Goal: Task Accomplishment & Management: Complete application form

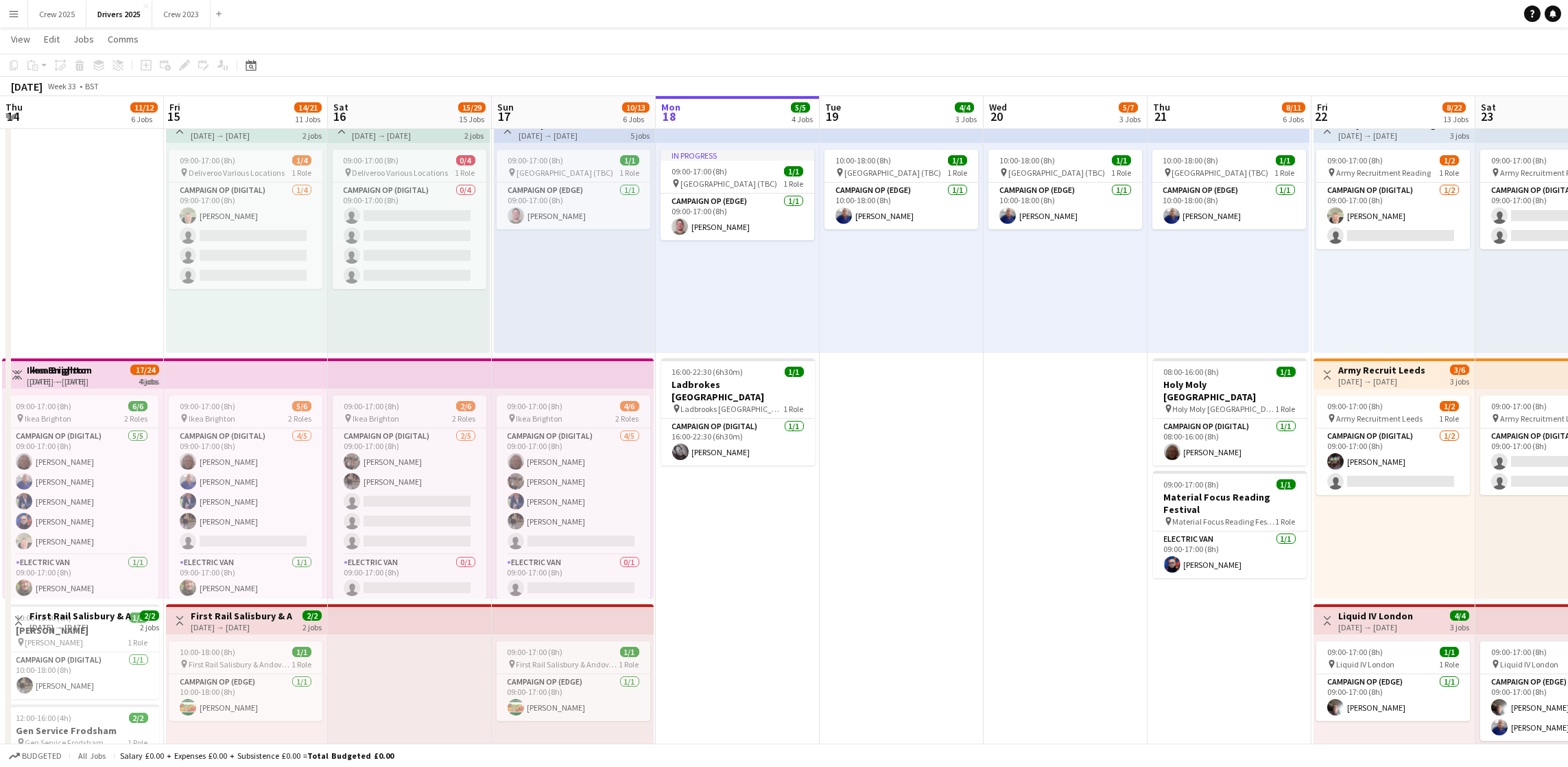
scroll to position [0, 421]
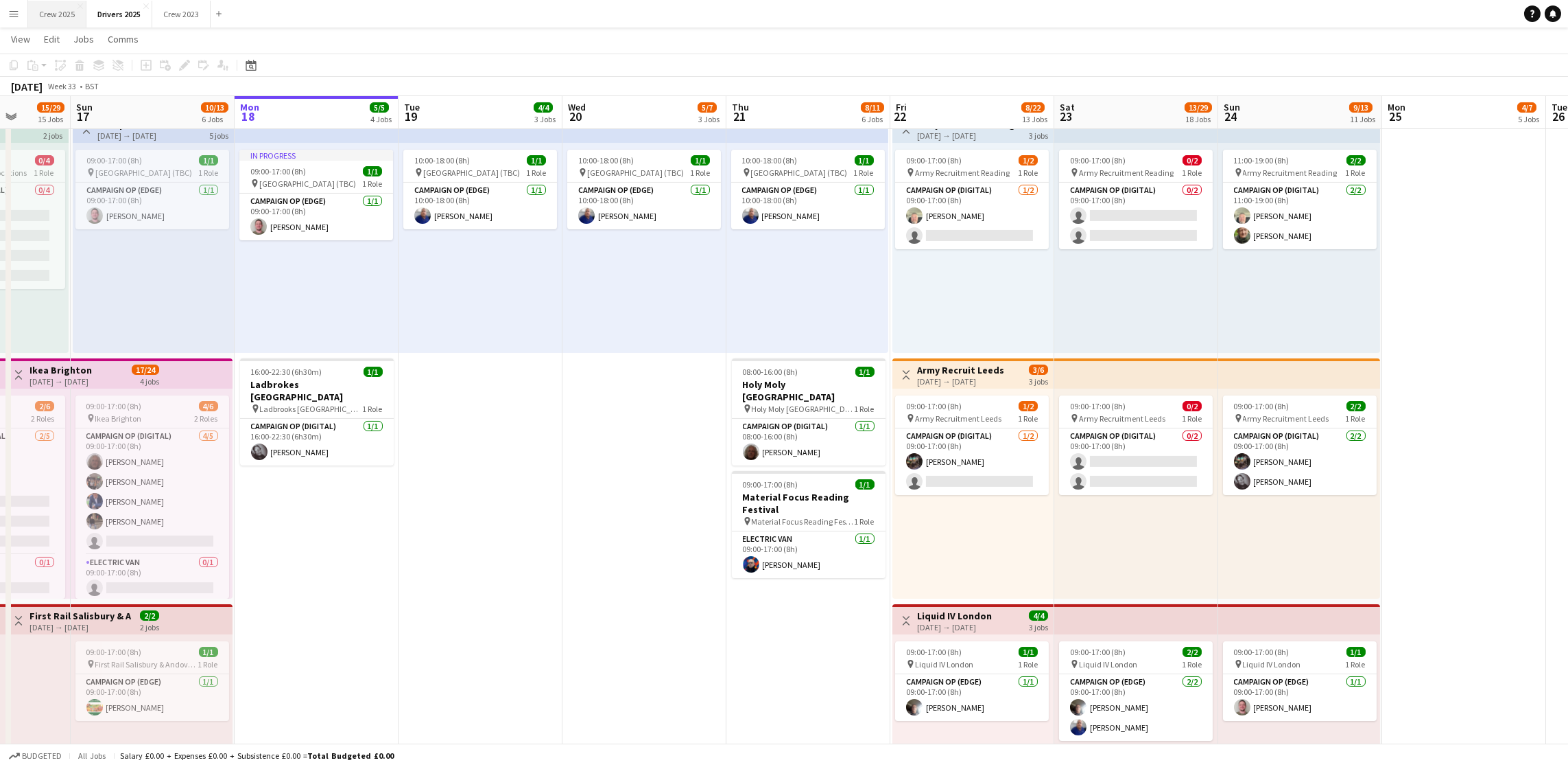
click at [48, 2] on button "Crew 2025 Close" at bounding box center [58, 14] width 59 height 26
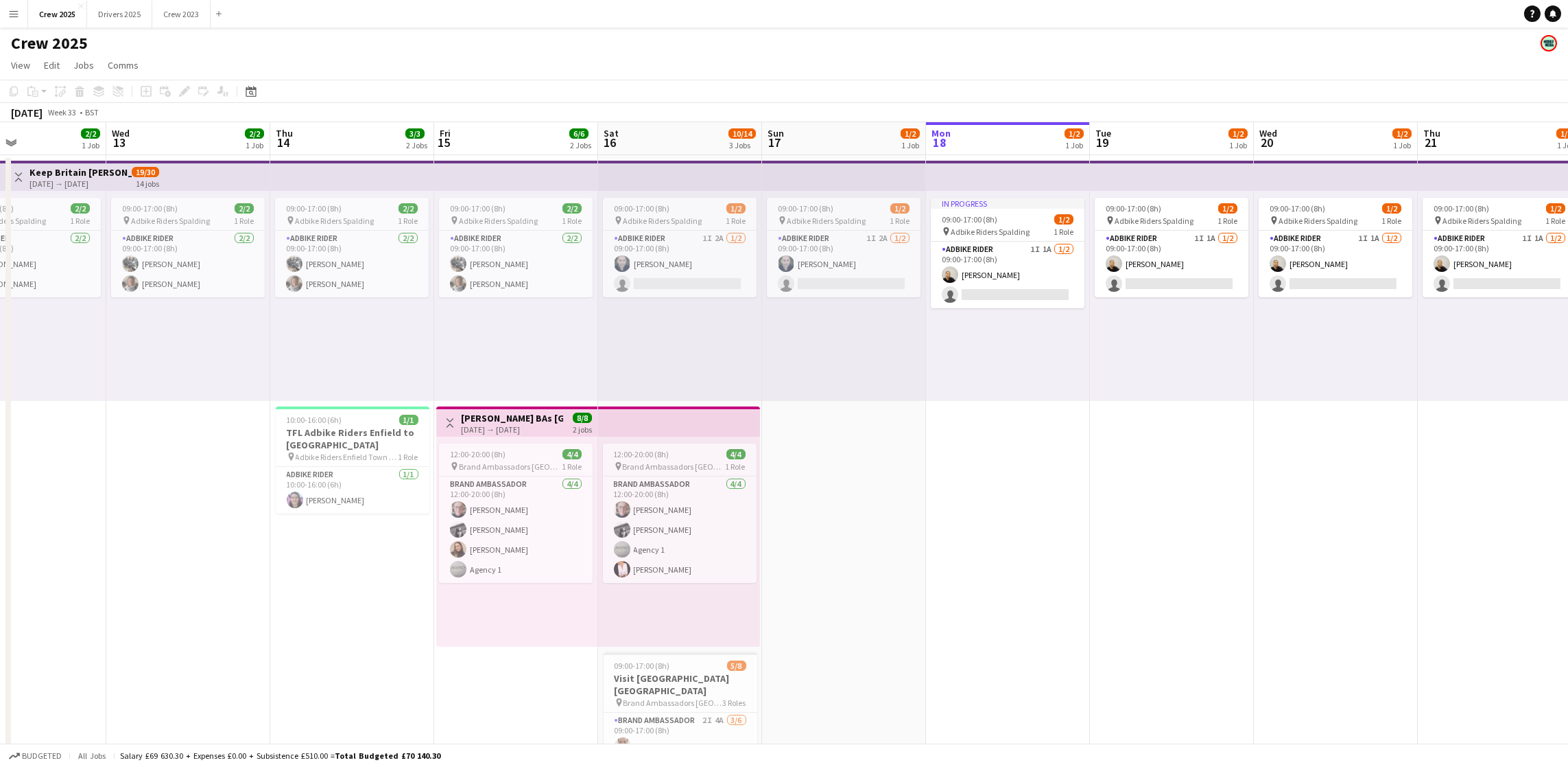
scroll to position [0, 326]
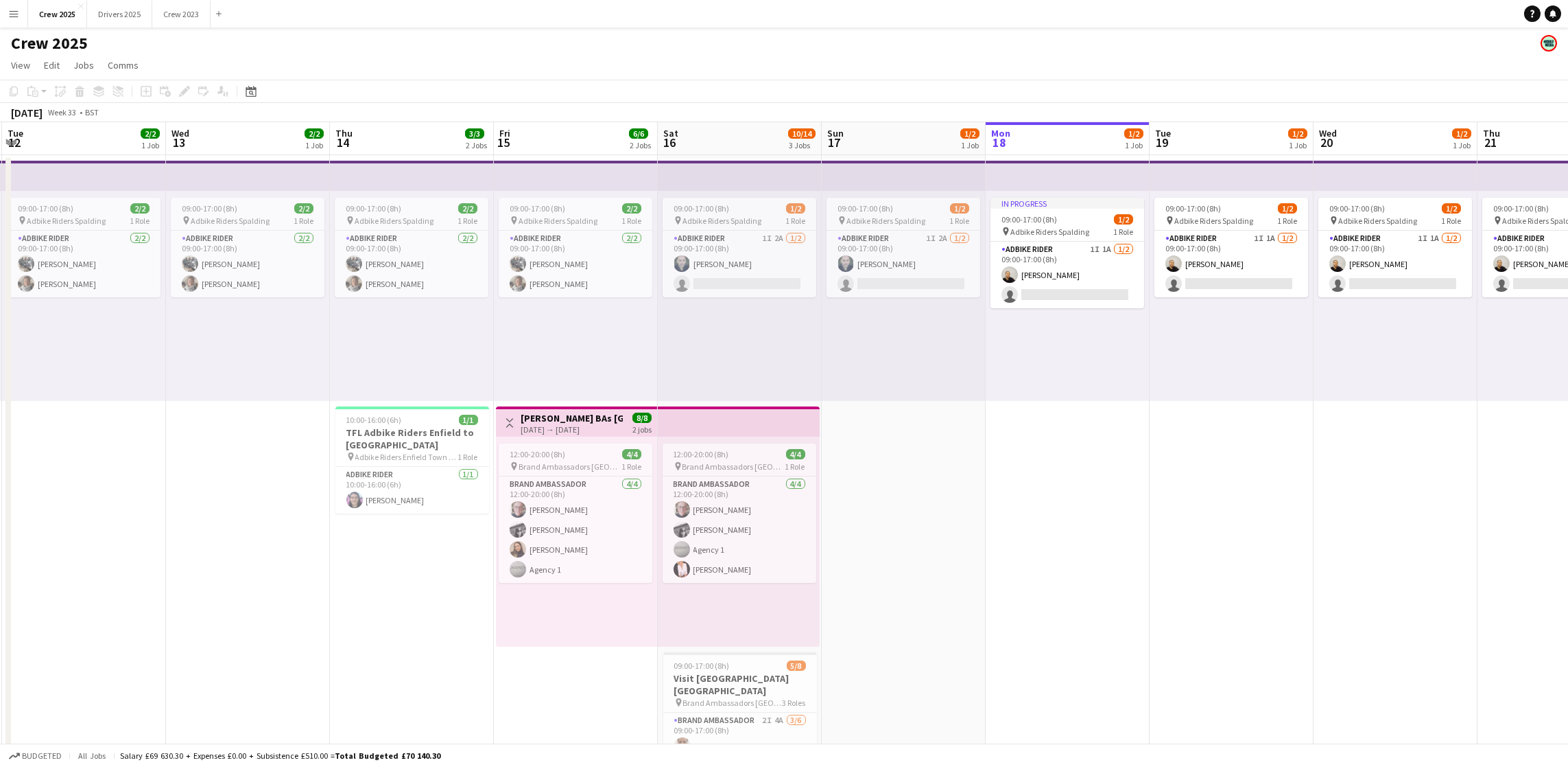
drag, startPoint x: 565, startPoint y: 482, endPoint x: 1380, endPoint y: 468, distance: 815.1
click at [1386, 468] on app-calendar-viewport "Sun 10 28/31 2 Jobs Mon 11 4/5 2 Jobs Tue 12 2/2 1 Job Wed 13 2/2 1 Job Thu 14 …" at bounding box center [784, 509] width 1568 height 776
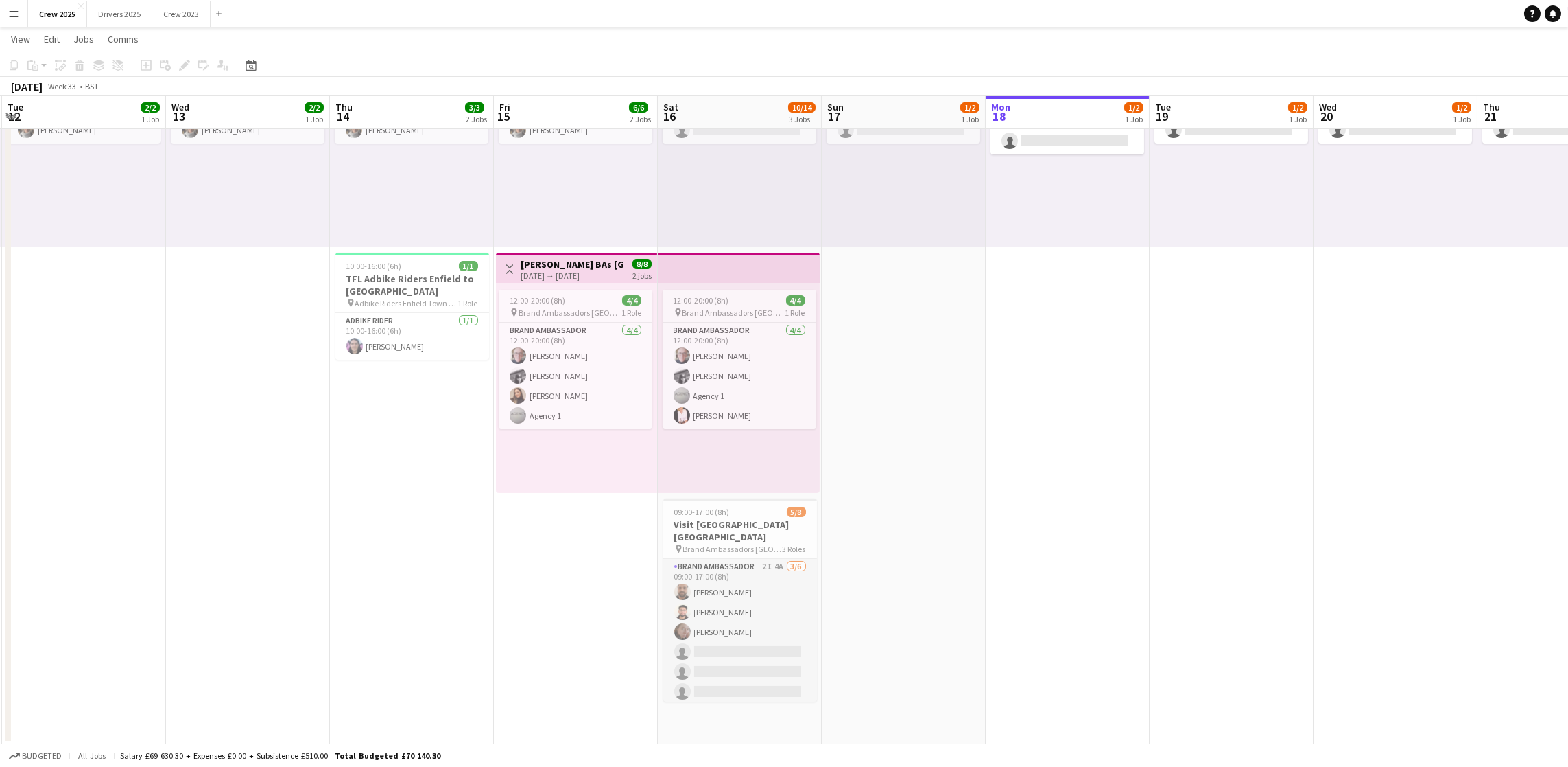
scroll to position [99, 0]
click at [737, 638] on app-card-role "Team Leader [DATE] 09:00-17:00 (8h) [PERSON_NAME]" at bounding box center [740, 631] width 154 height 46
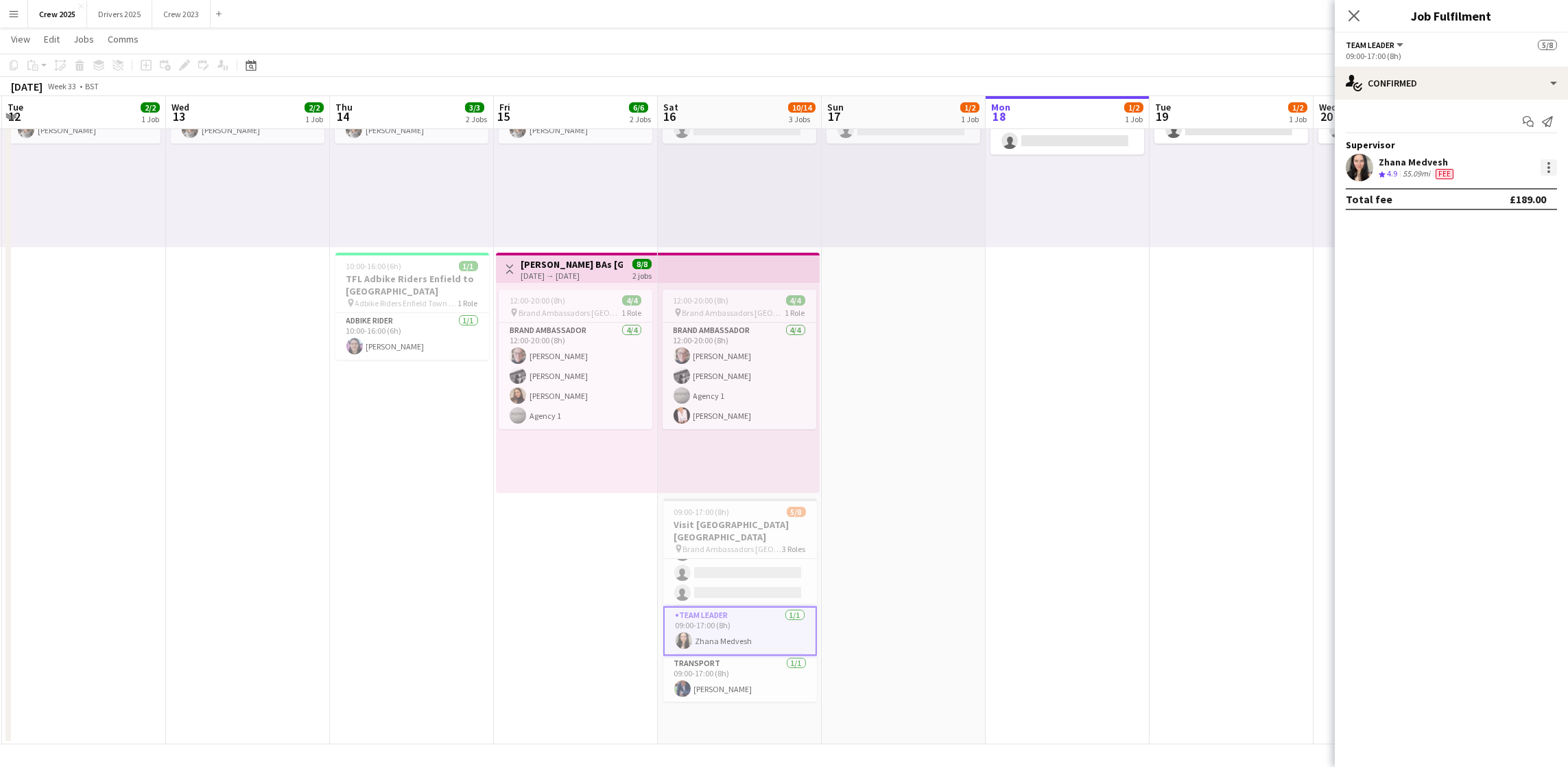
click at [1548, 167] on div at bounding box center [1549, 167] width 3 height 3
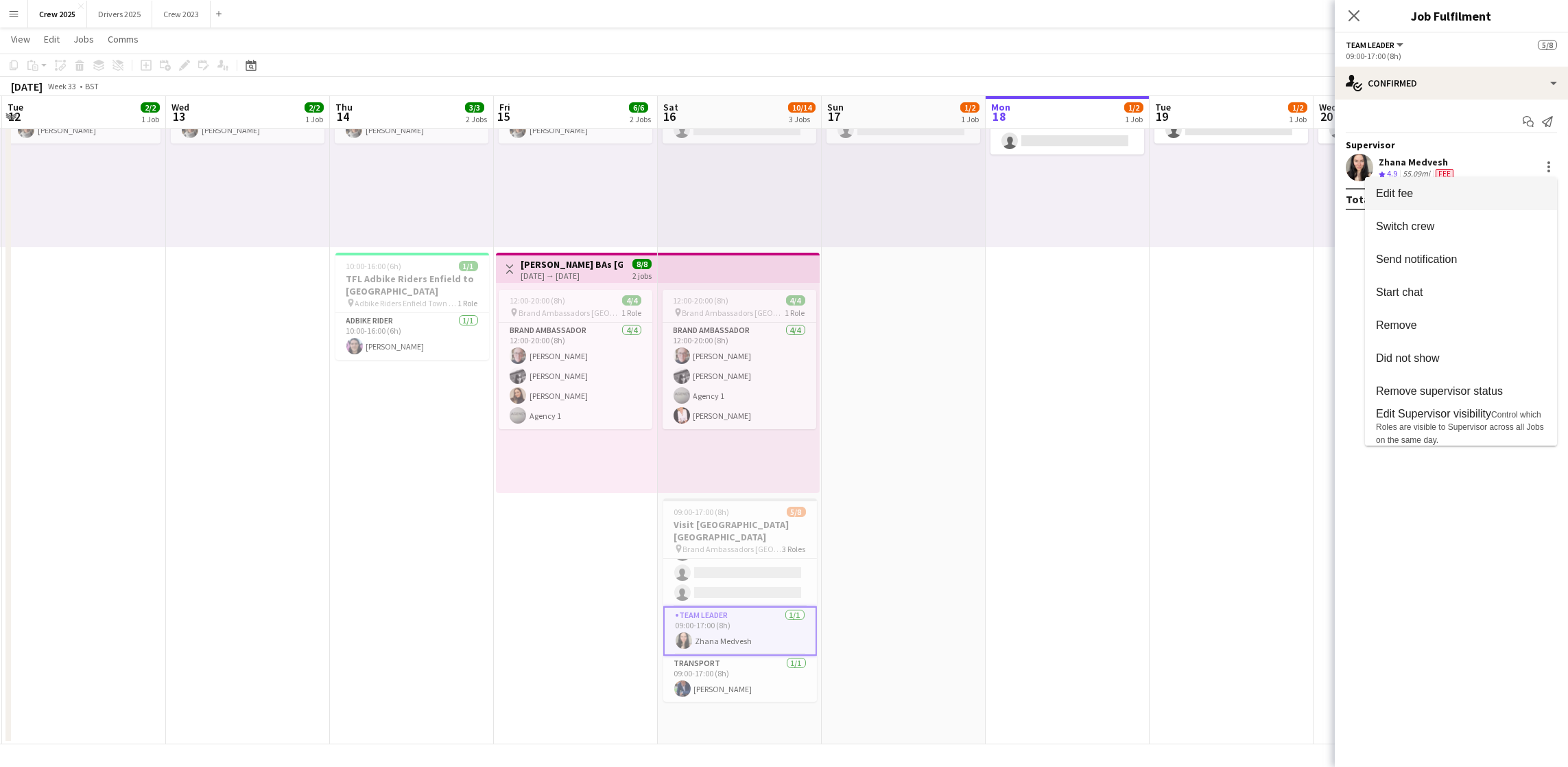
click at [1440, 189] on span "Edit fee" at bounding box center [1461, 193] width 170 height 12
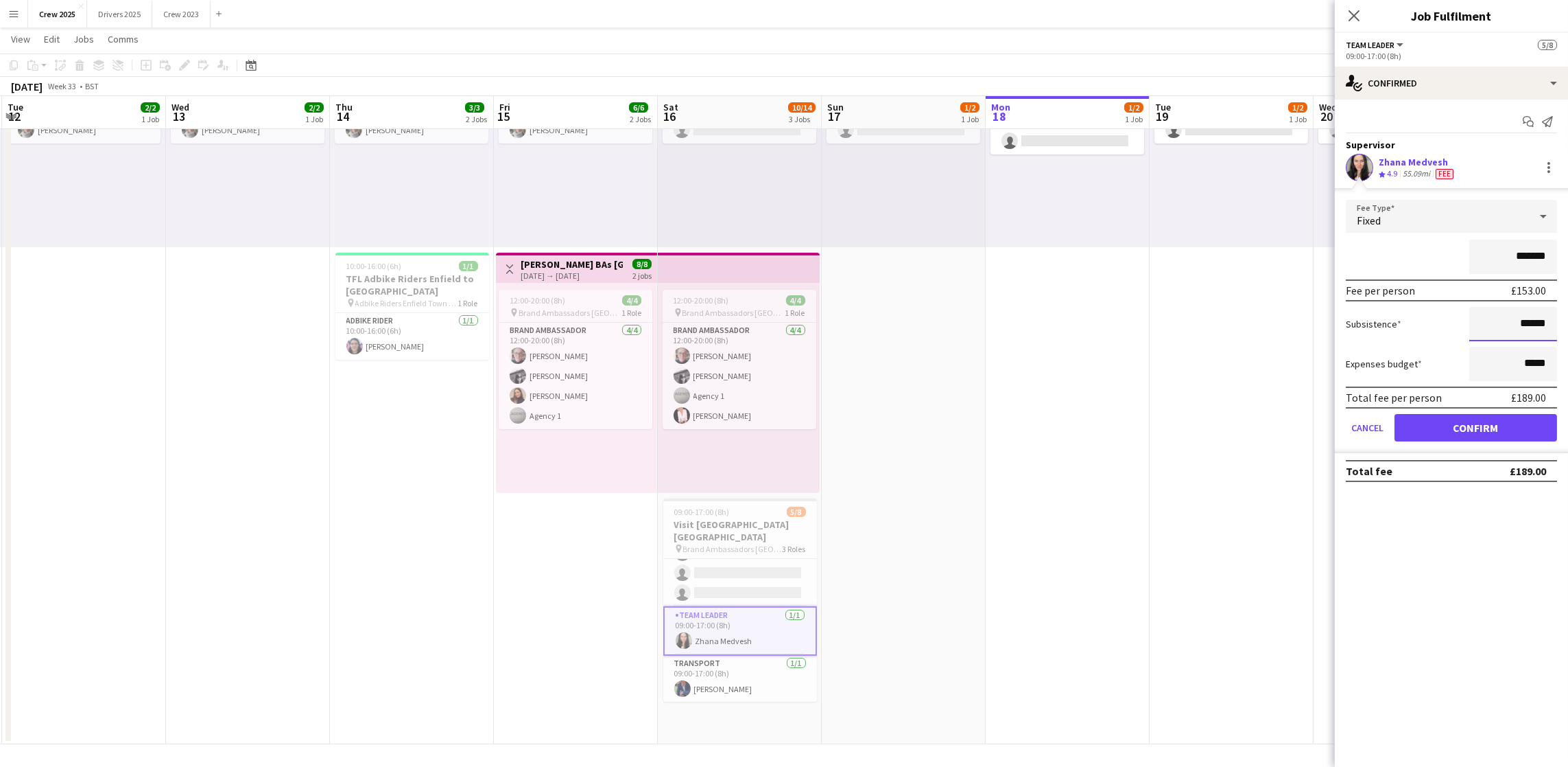
drag, startPoint x: 1547, startPoint y: 318, endPoint x: 1524, endPoint y: 318, distance: 23.0
click at [1524, 318] on input "******" at bounding box center [1513, 324] width 88 height 34
type input "******"
click at [1482, 428] on button "Confirm" at bounding box center [1476, 427] width 162 height 27
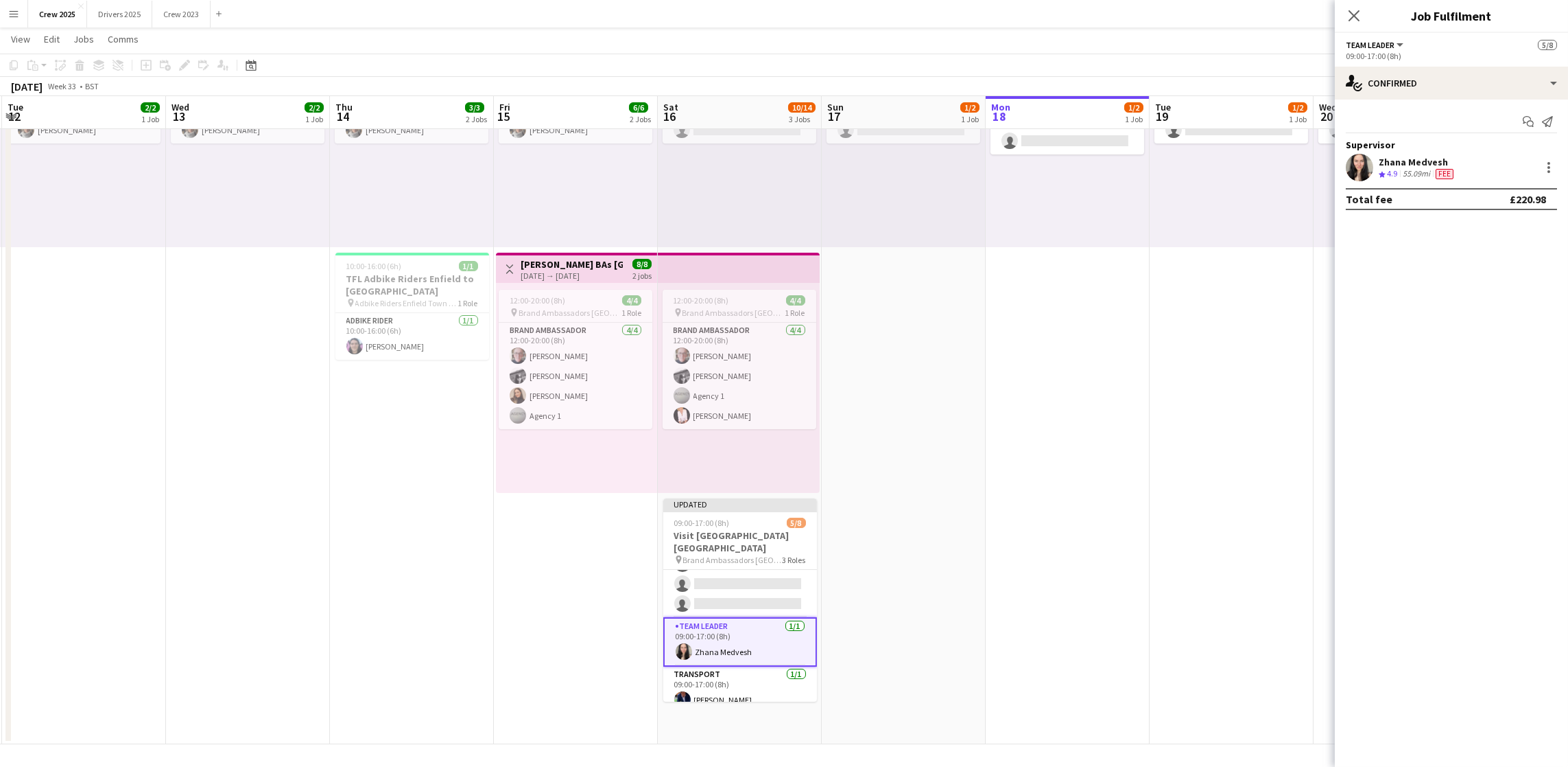
click at [1203, 424] on app-date-cell "09:00-17:00 (8h) 1/2 pin Adbike Riders Spalding 1 Role Adbike Rider 1I 1A [DATE…" at bounding box center [1232, 372] width 164 height 742
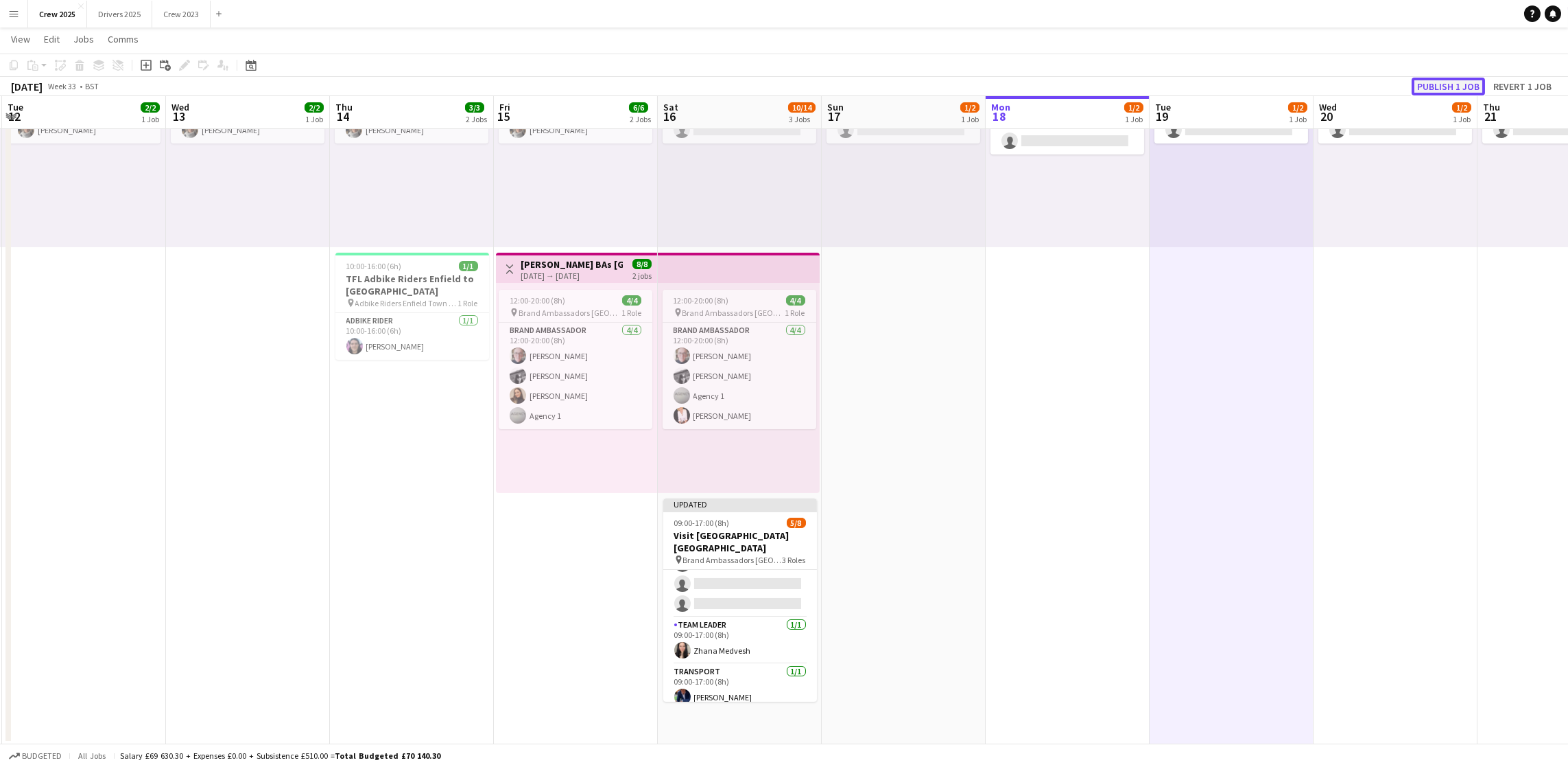
click at [1467, 88] on button "Publish 1 job" at bounding box center [1449, 86] width 74 height 18
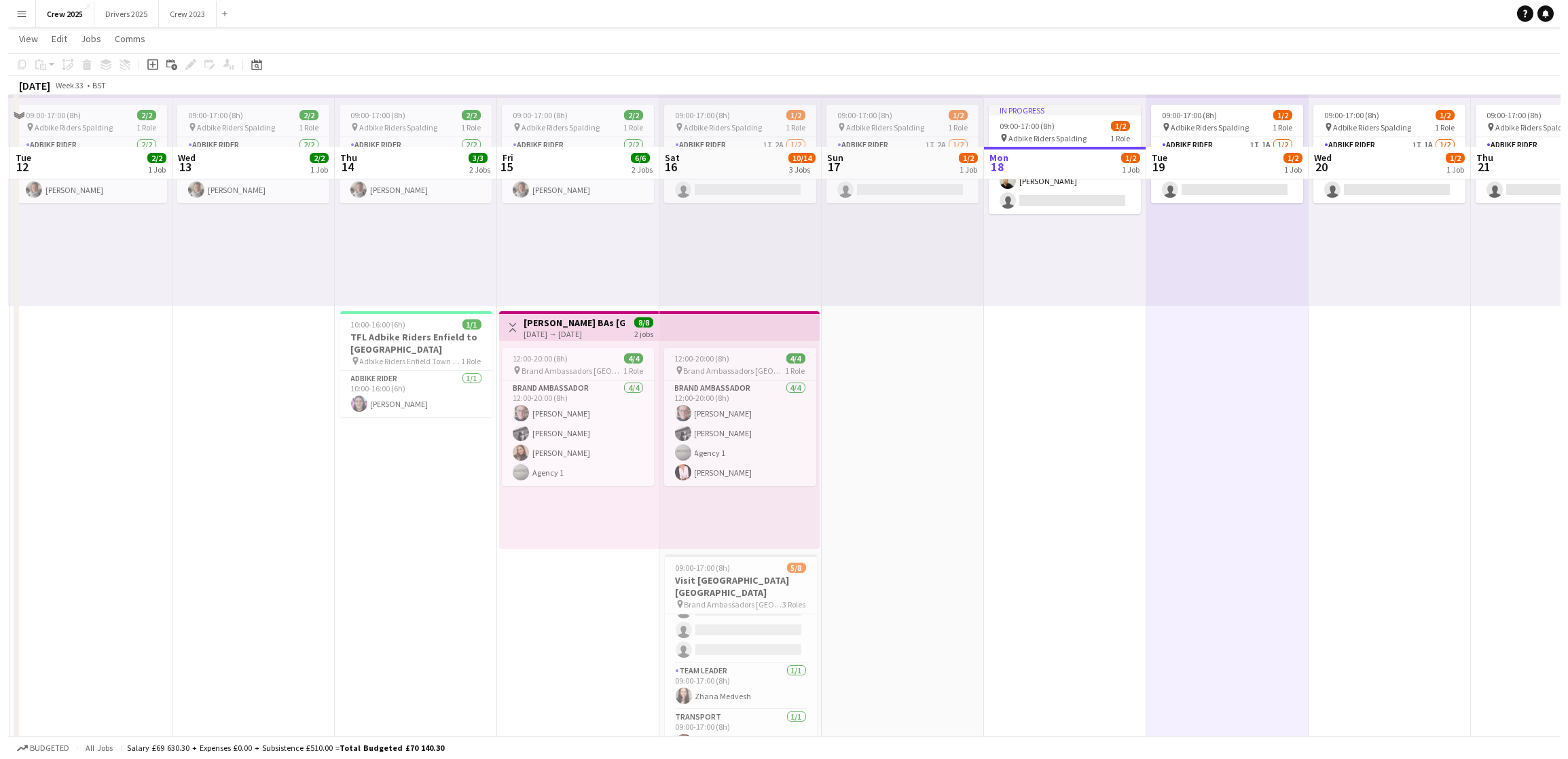
scroll to position [0, 0]
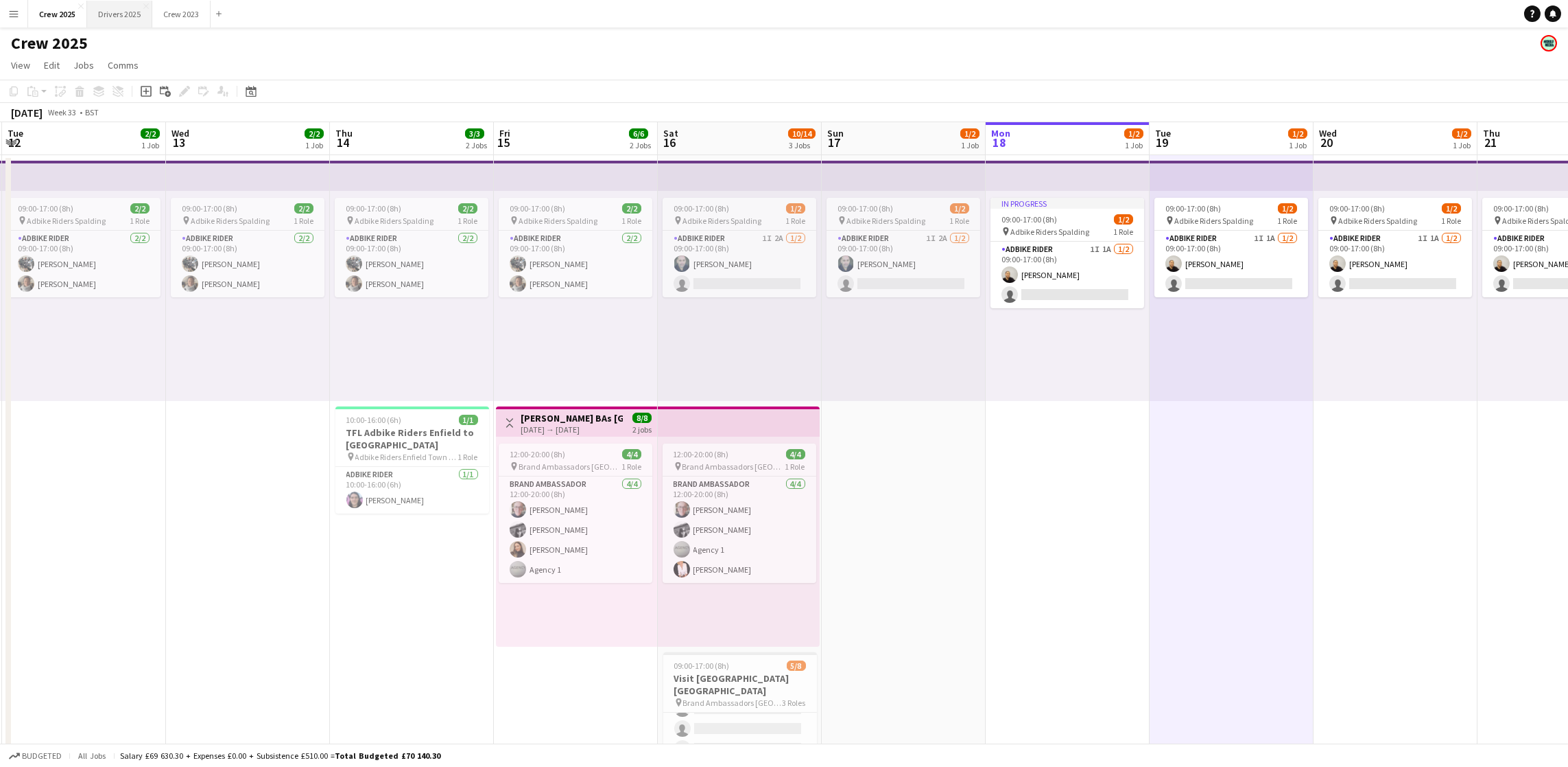
click at [127, 16] on button "Drivers 2025 Close" at bounding box center [119, 14] width 65 height 26
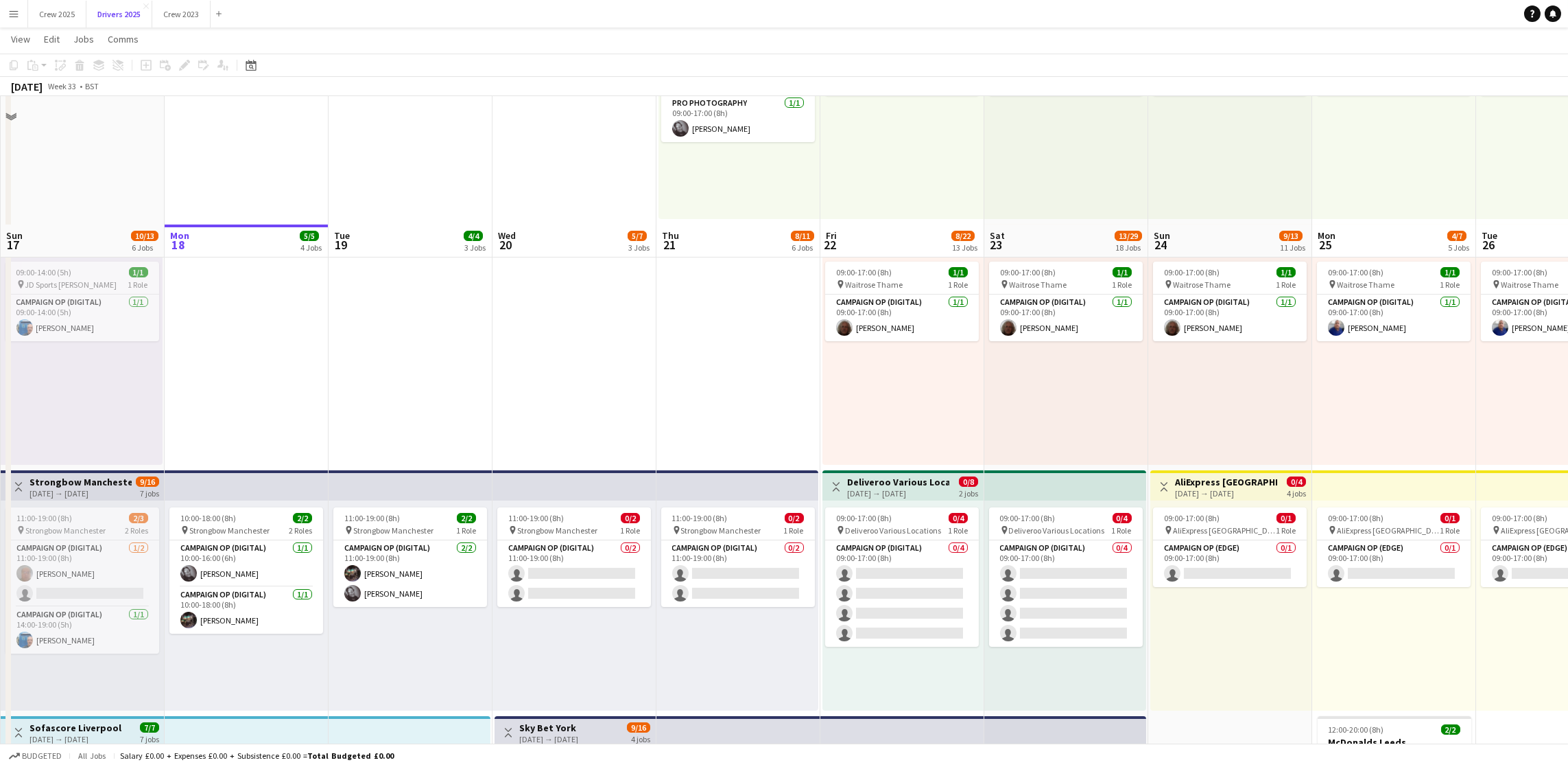
scroll to position [309, 0]
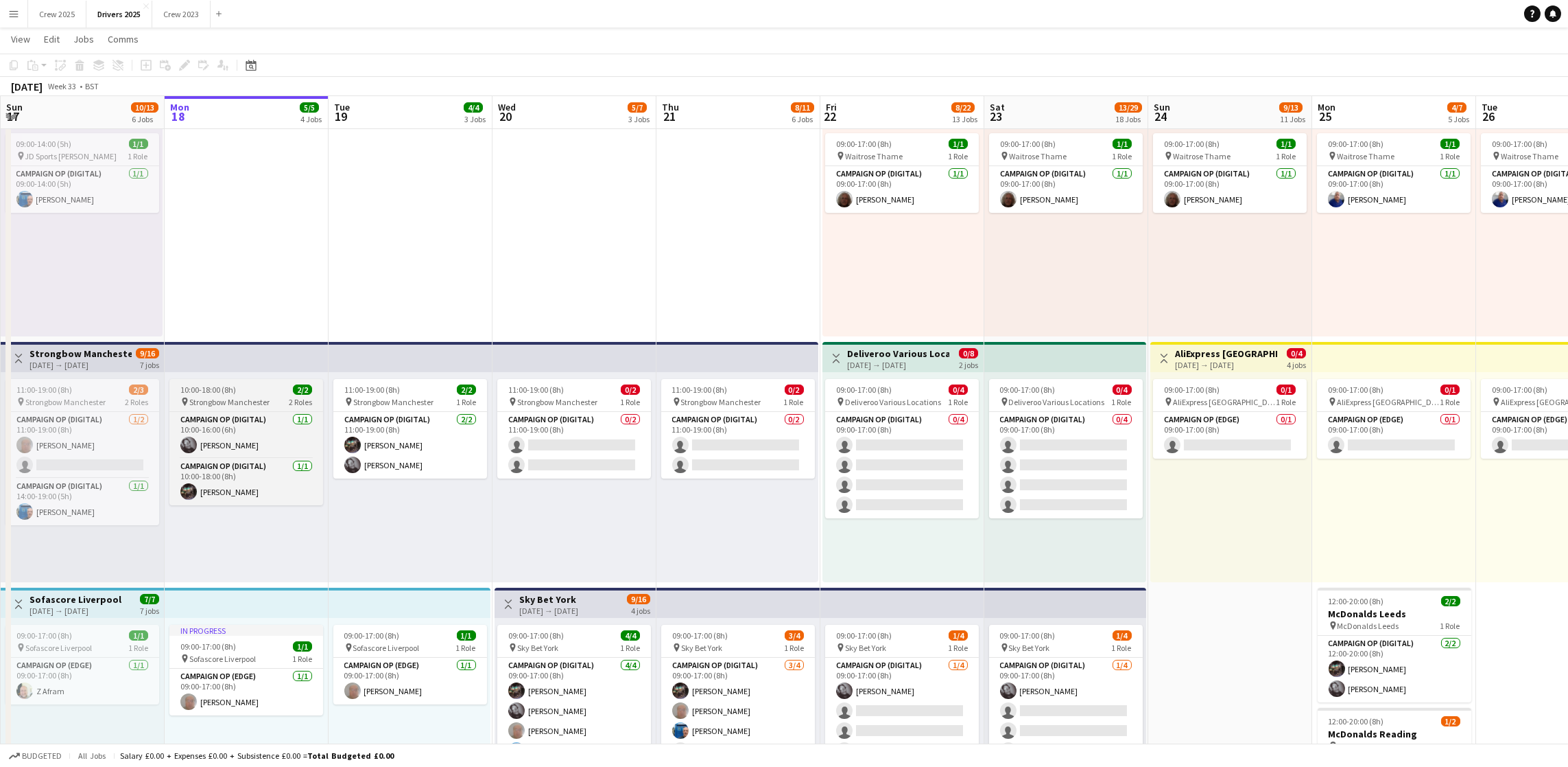
click at [207, 384] on span "10:00-18:00 (8h)" at bounding box center [208, 389] width 56 height 10
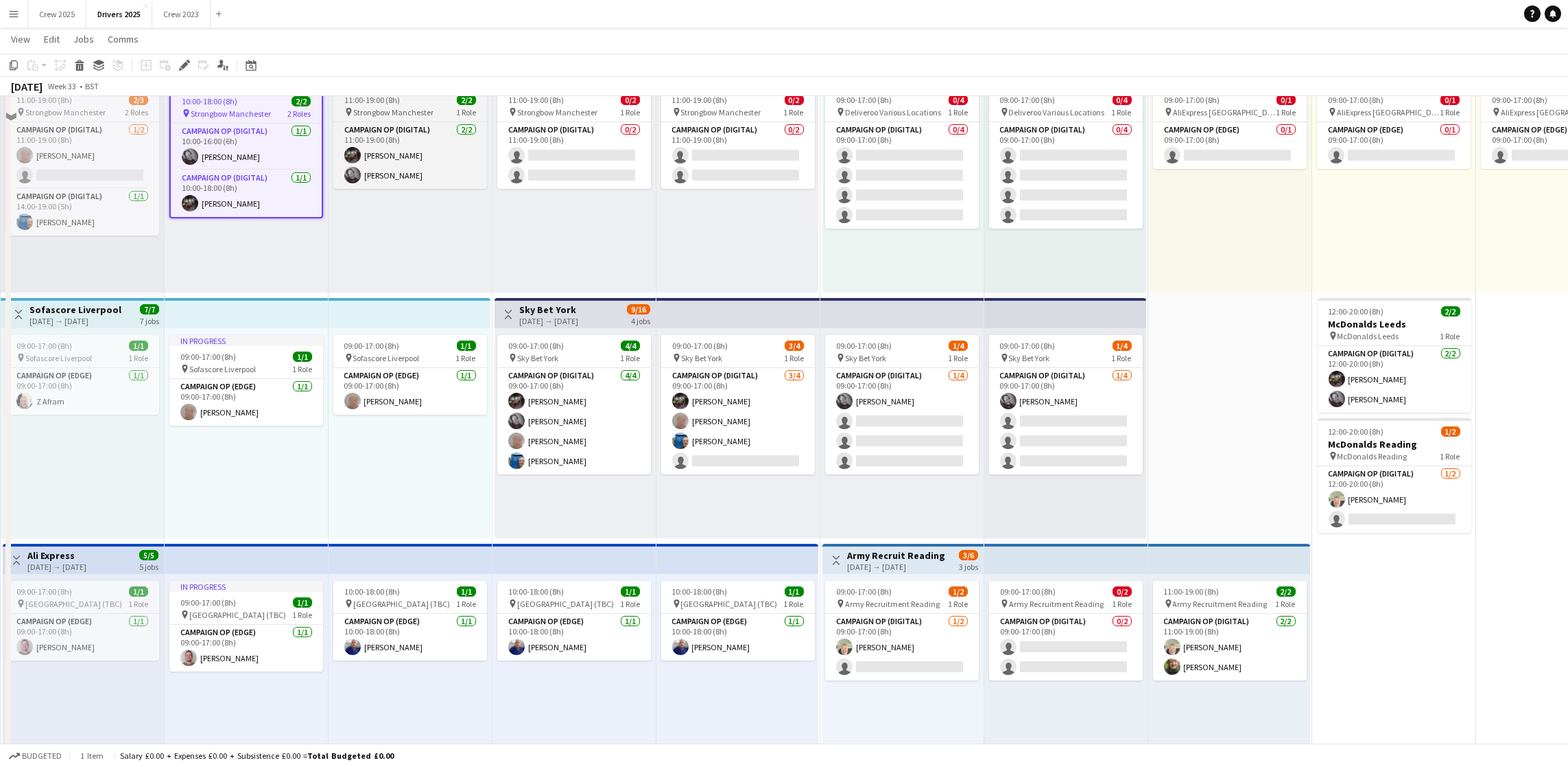
scroll to position [618, 0]
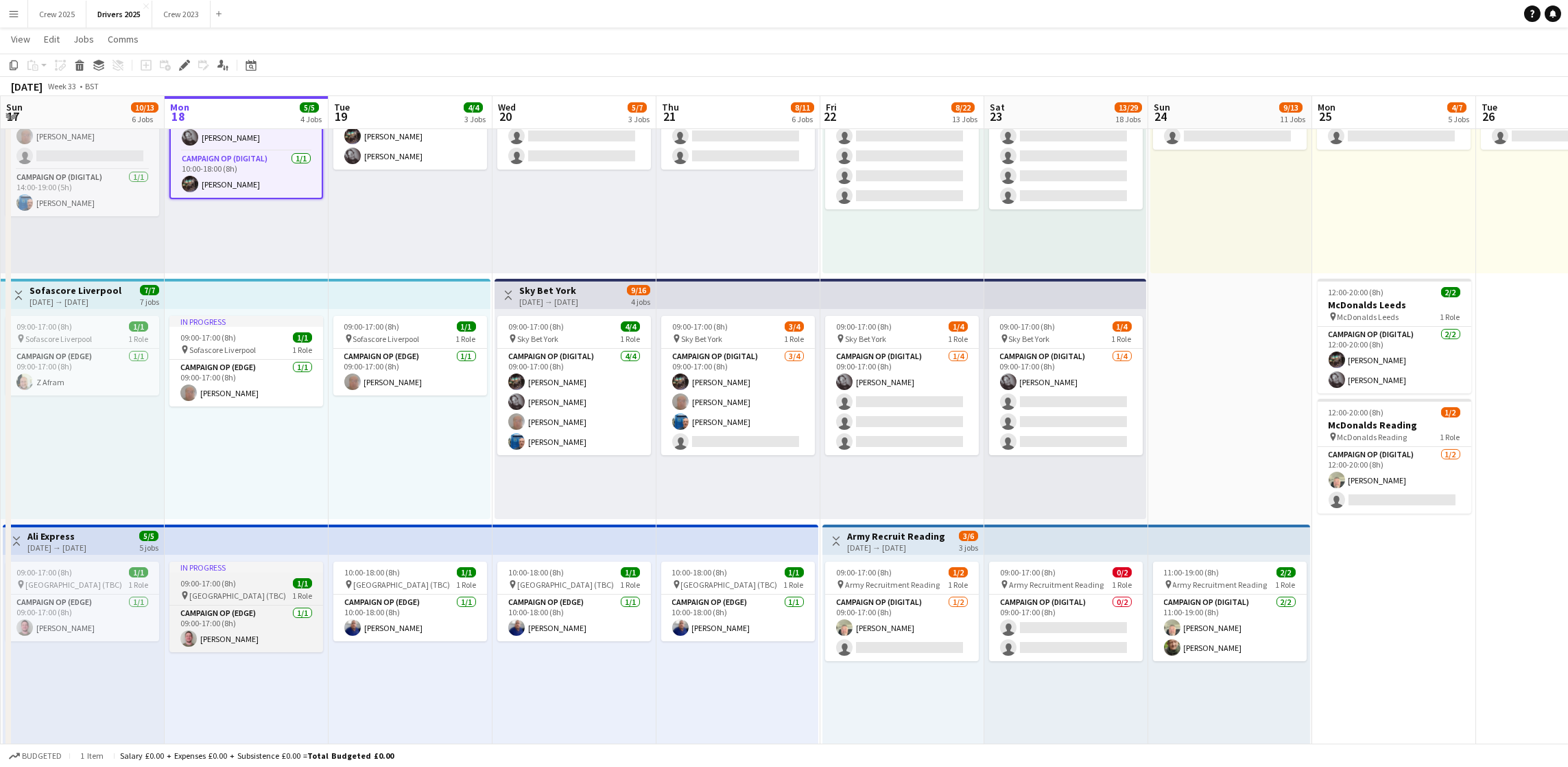
click at [252, 574] on app-job-card "In progress 09:00-17:00 (8h) 1/1 pin [GEOGRAPHIC_DATA] (TBC) 1 Role Campaign Op…" at bounding box center [246, 607] width 154 height 91
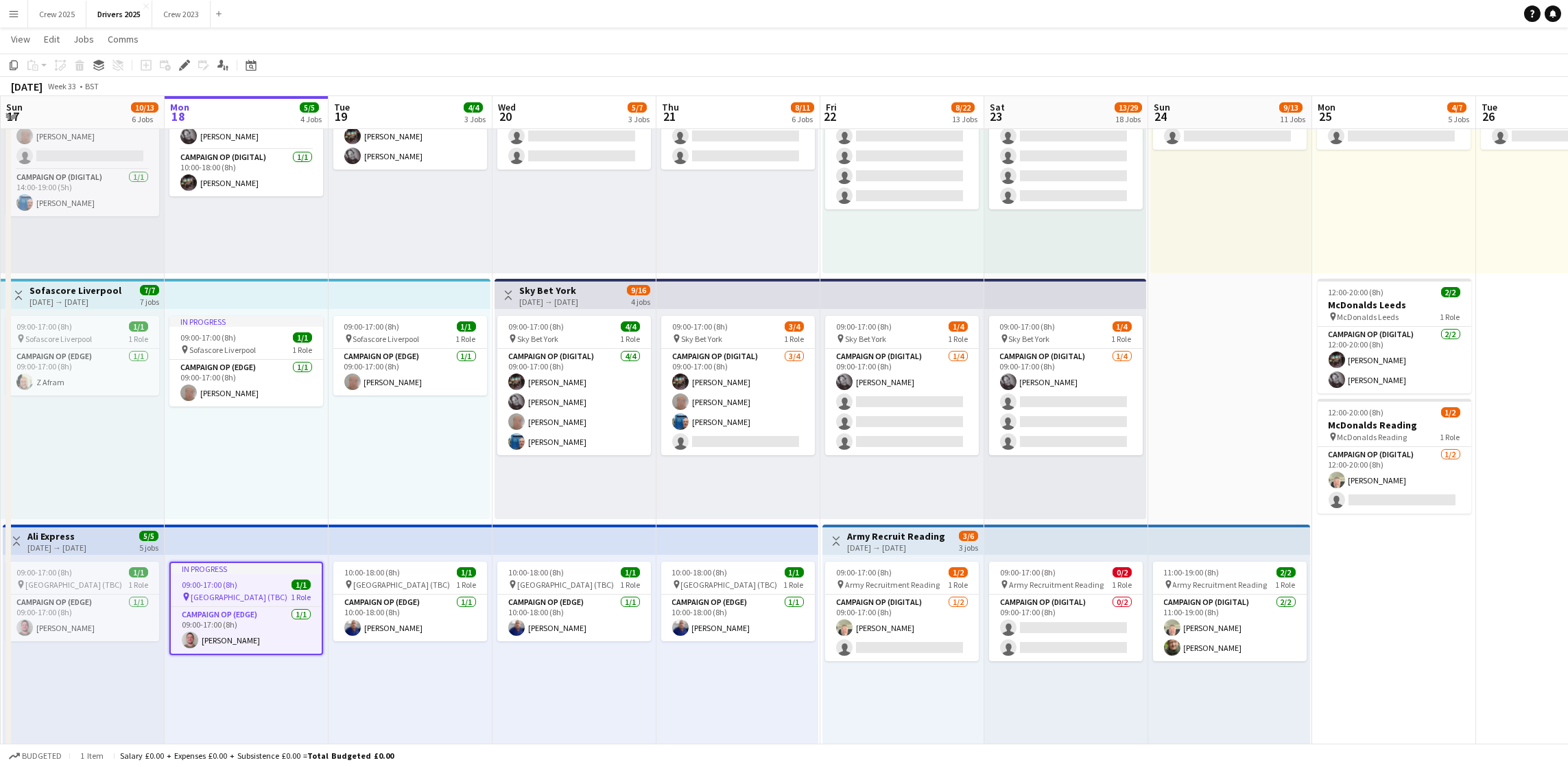
click at [267, 526] on app-top-bar at bounding box center [246, 539] width 164 height 30
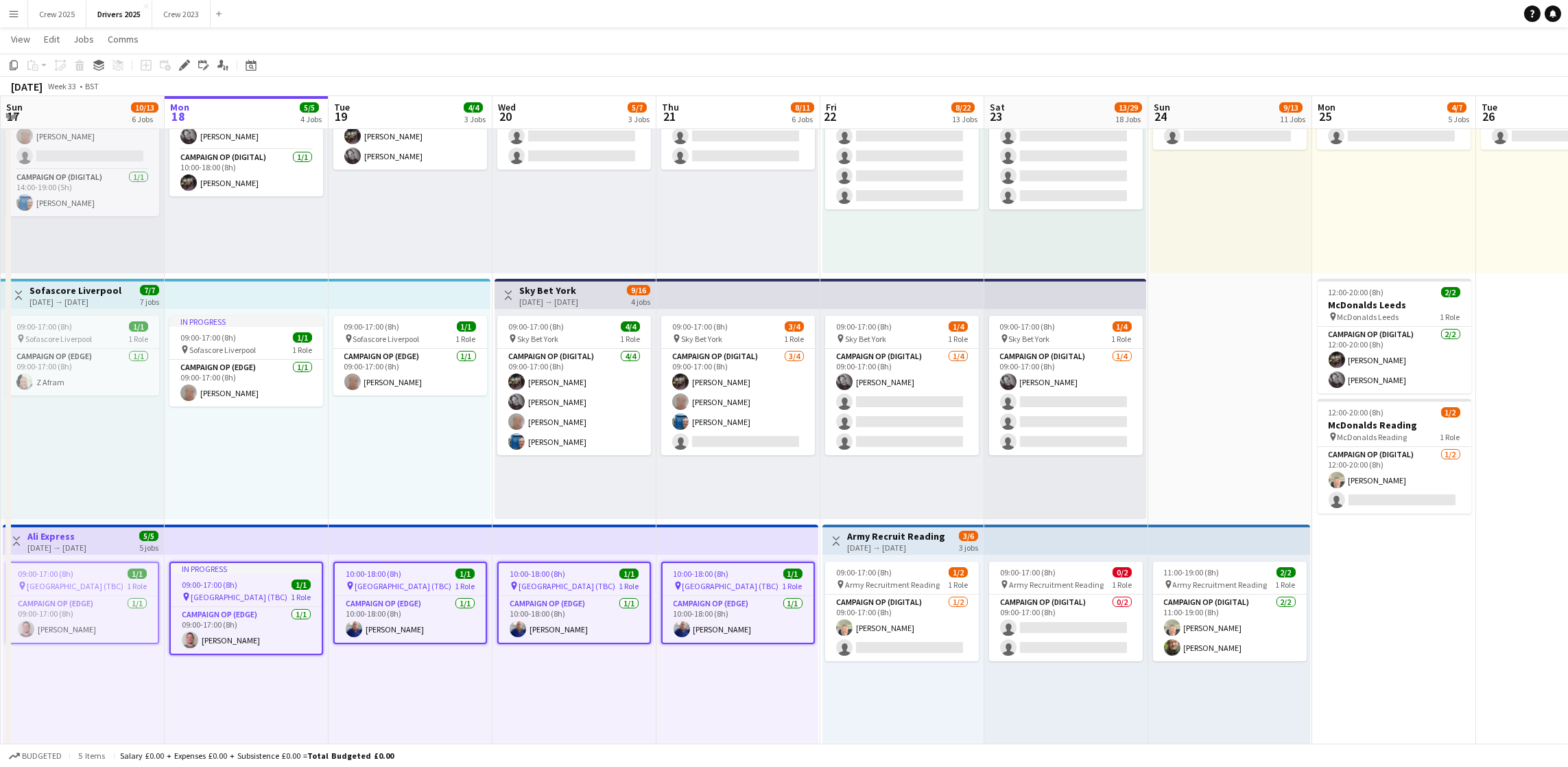
click at [87, 530] on h3 "Ali Express" at bounding box center [57, 536] width 59 height 12
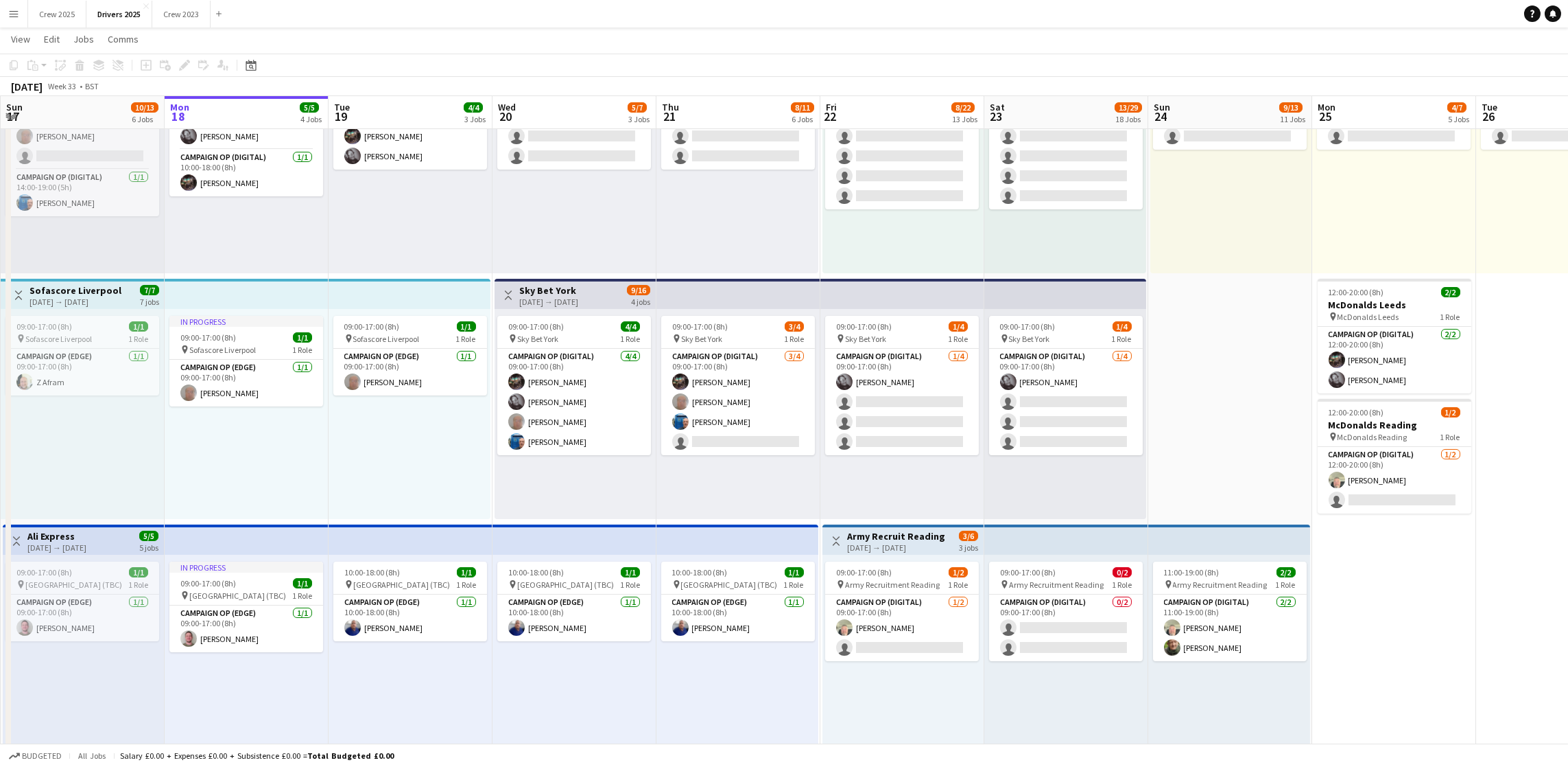
click at [87, 533] on h3 "Ali Express" at bounding box center [57, 536] width 59 height 12
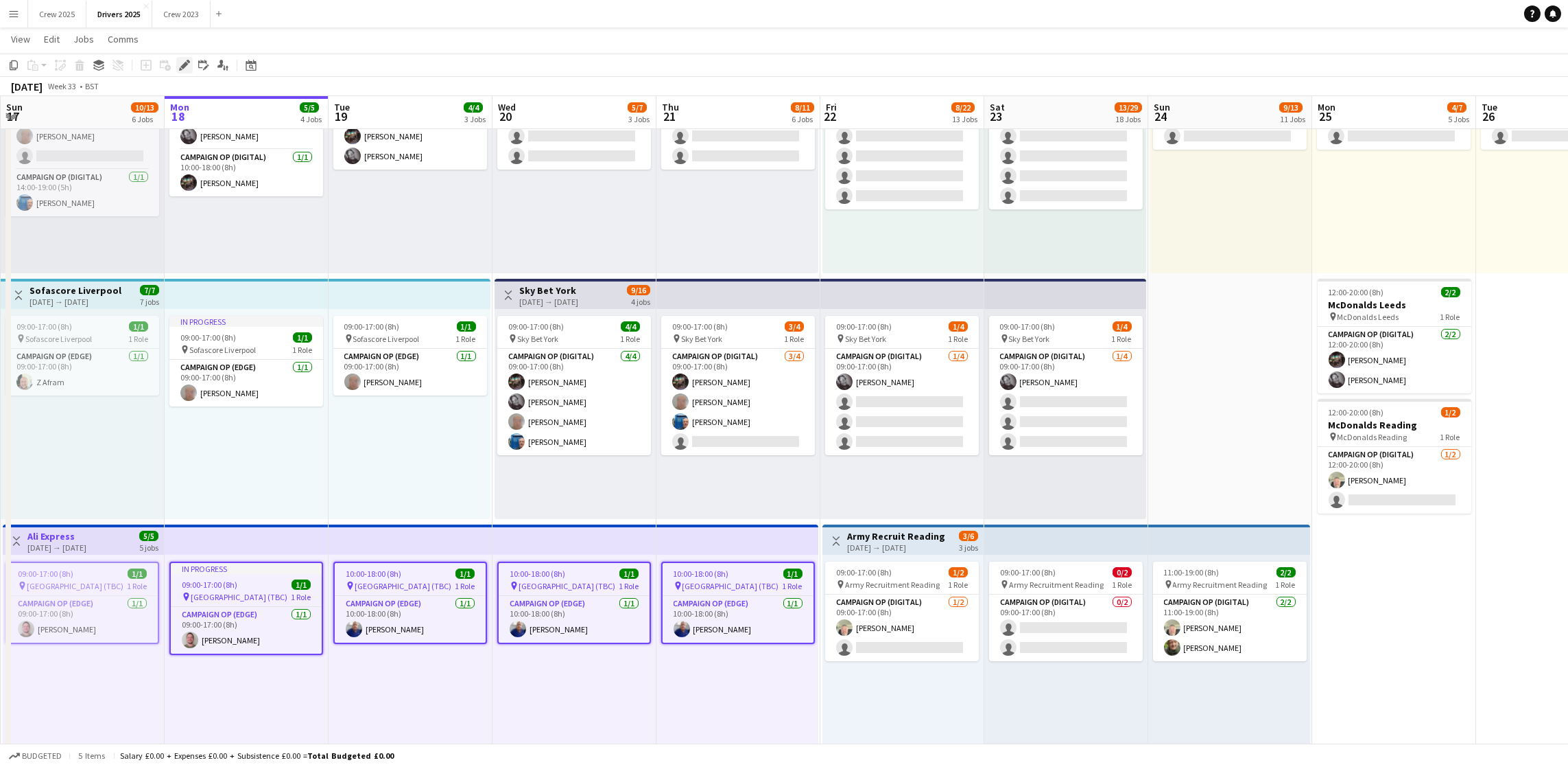
drag, startPoint x: 184, startPoint y: 66, endPoint x: 930, endPoint y: 217, distance: 761.1
click at [185, 66] on icon "Edit" at bounding box center [185, 65] width 11 height 11
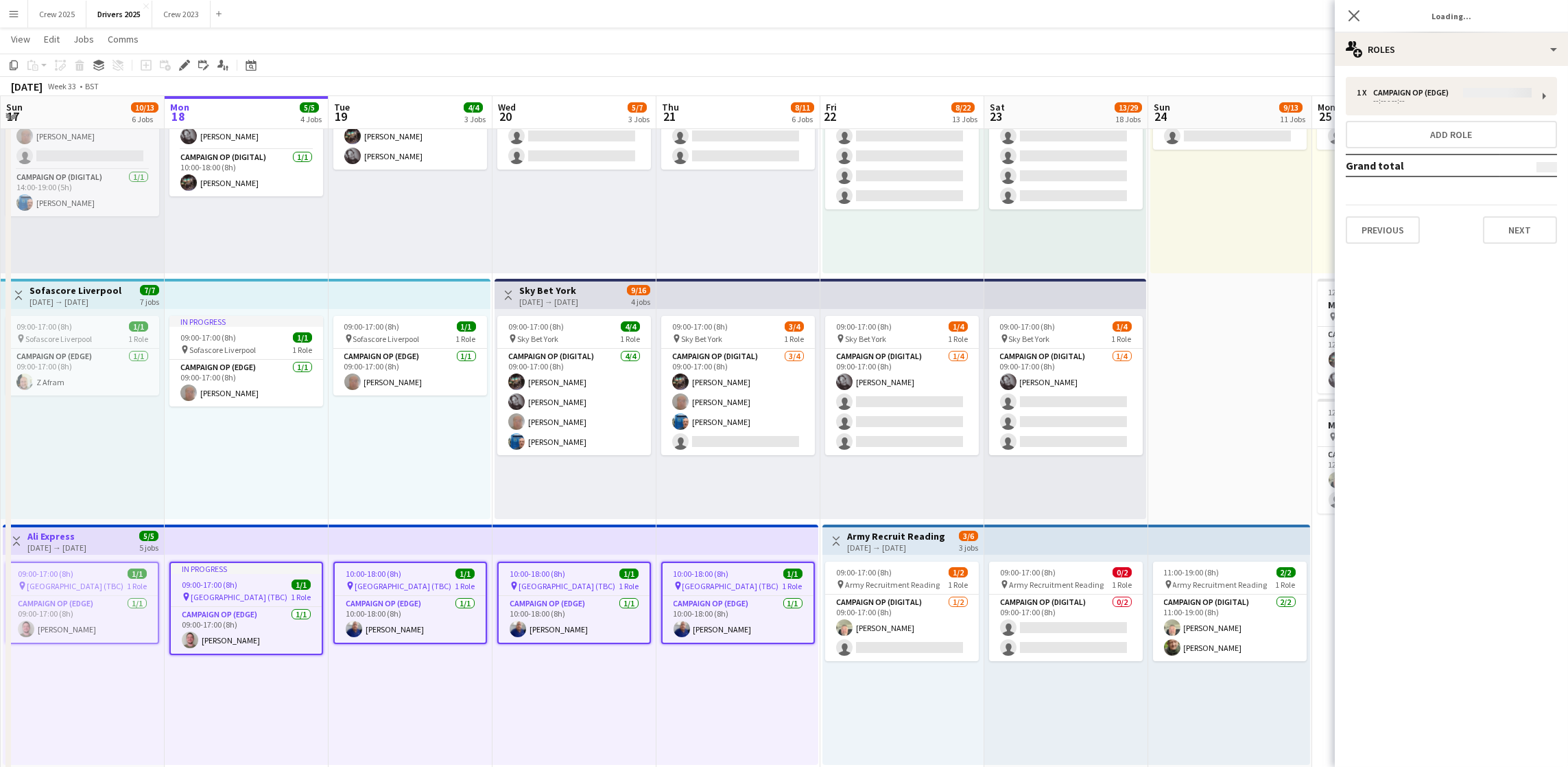
type input "**********"
click at [1525, 247] on div "1 x Campaign Op (Edge) £0.00 --:-- - --:-- Add role Grand total £0.00 Previous …" at bounding box center [1451, 161] width 233 height 189
click at [1529, 217] on button "Next" at bounding box center [1520, 230] width 74 height 27
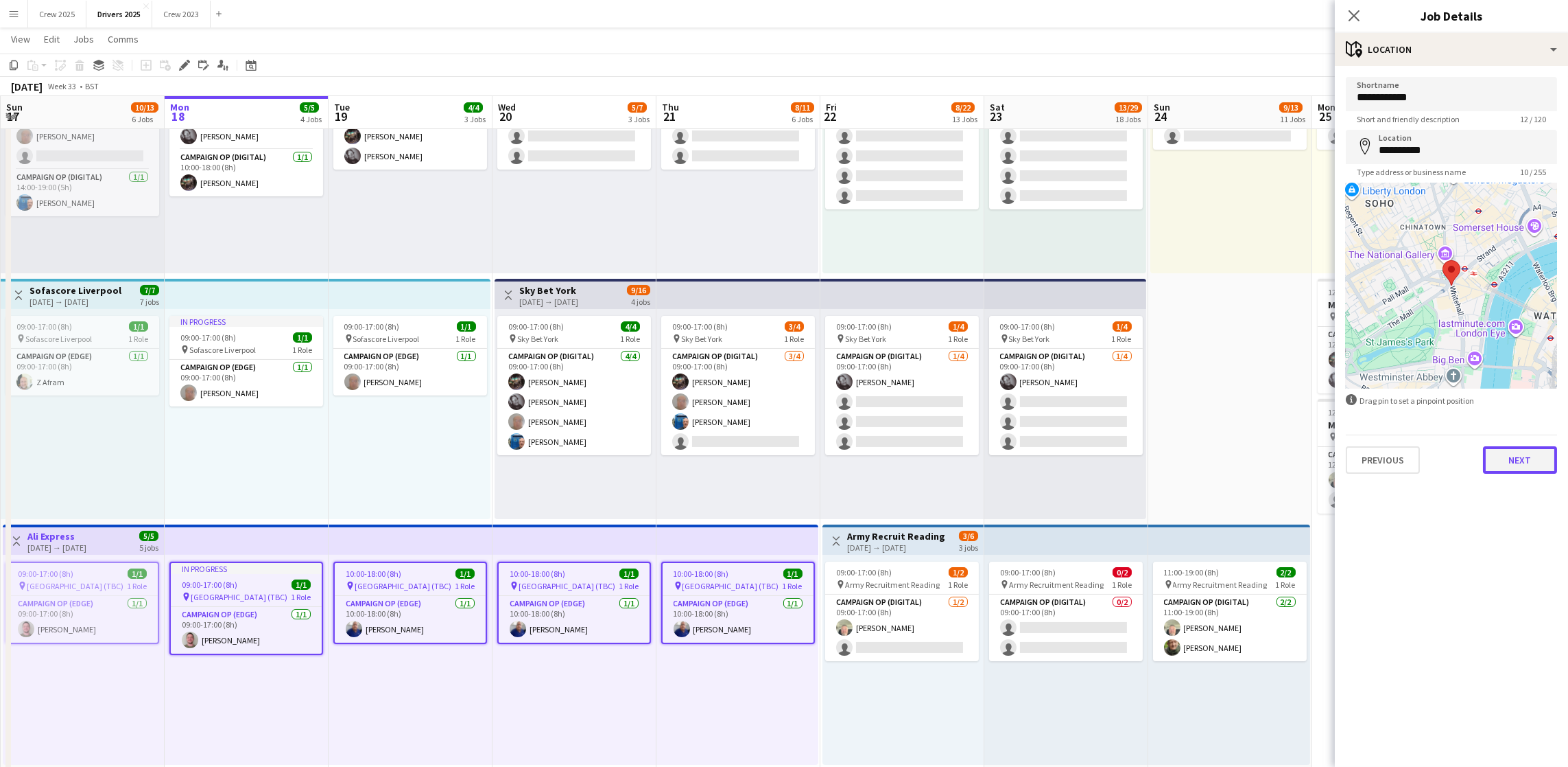
click at [1527, 455] on button "Next" at bounding box center [1520, 459] width 74 height 27
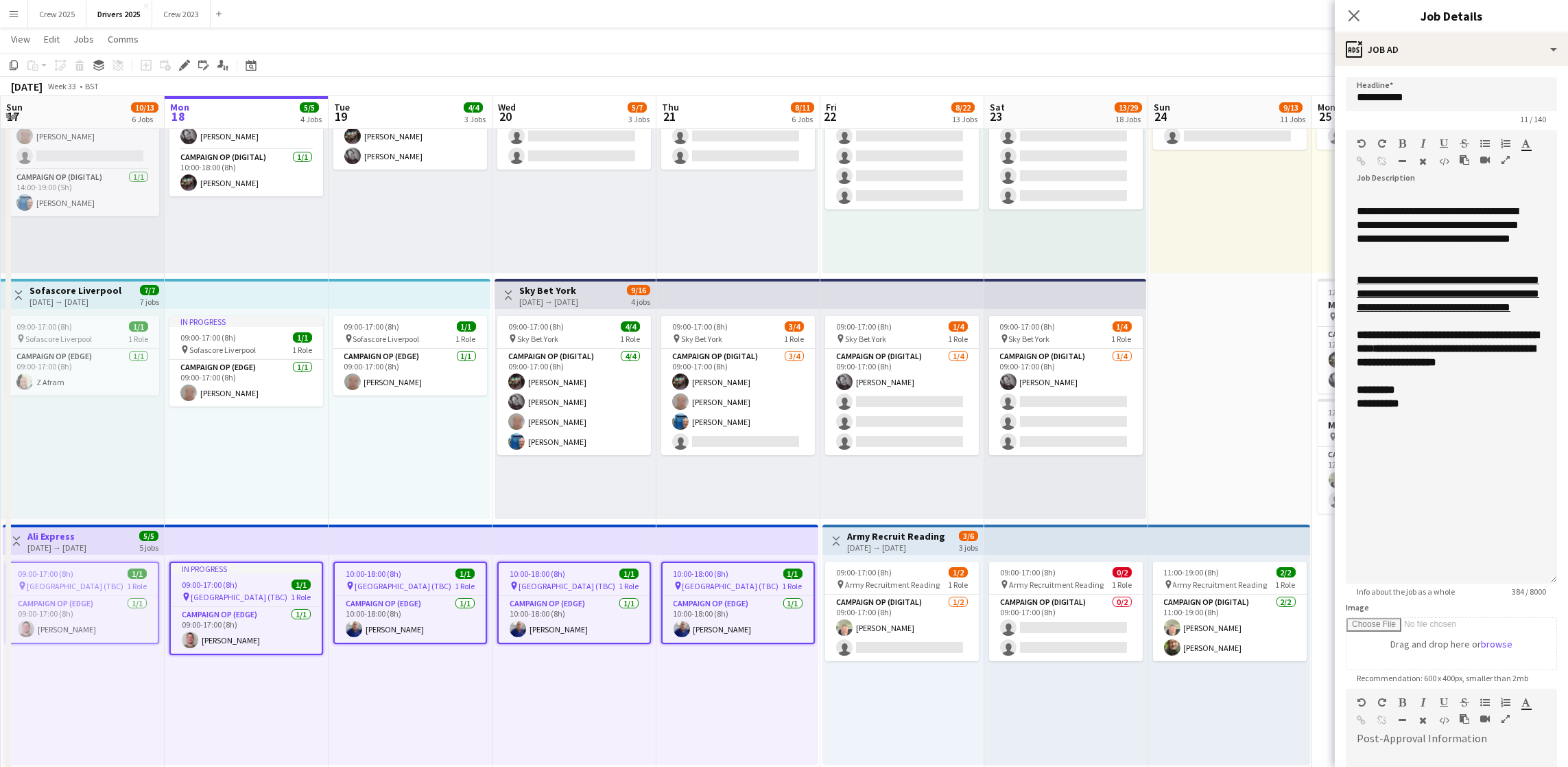
drag, startPoint x: 1551, startPoint y: 263, endPoint x: 1570, endPoint y: 573, distance: 310.6
click at [1518, 518] on div "**********" at bounding box center [1452, 387] width 211 height 393
drag, startPoint x: 1430, startPoint y: 510, endPoint x: 1350, endPoint y: 486, distance: 83.5
click at [1350, 486] on div "**********" at bounding box center [1452, 387] width 211 height 393
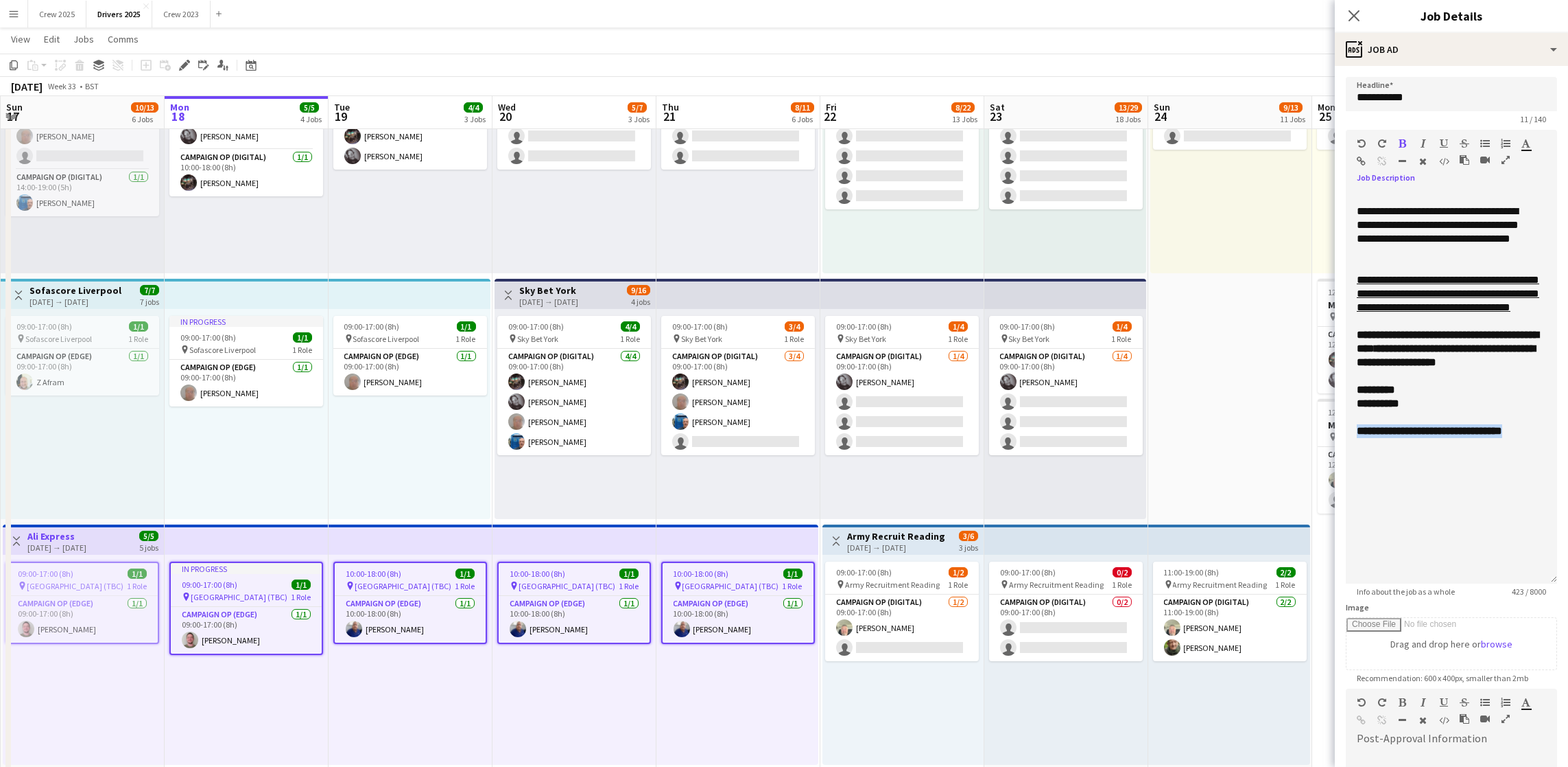
click at [1460, 164] on icon "button" at bounding box center [1465, 160] width 9 height 9
click at [1523, 148] on icon "button" at bounding box center [1526, 144] width 8 height 9
type input "*******"
click at [1475, 539] on div "**********" at bounding box center [1452, 387] width 211 height 393
click at [1469, 532] on div "**********" at bounding box center [1452, 387] width 211 height 393
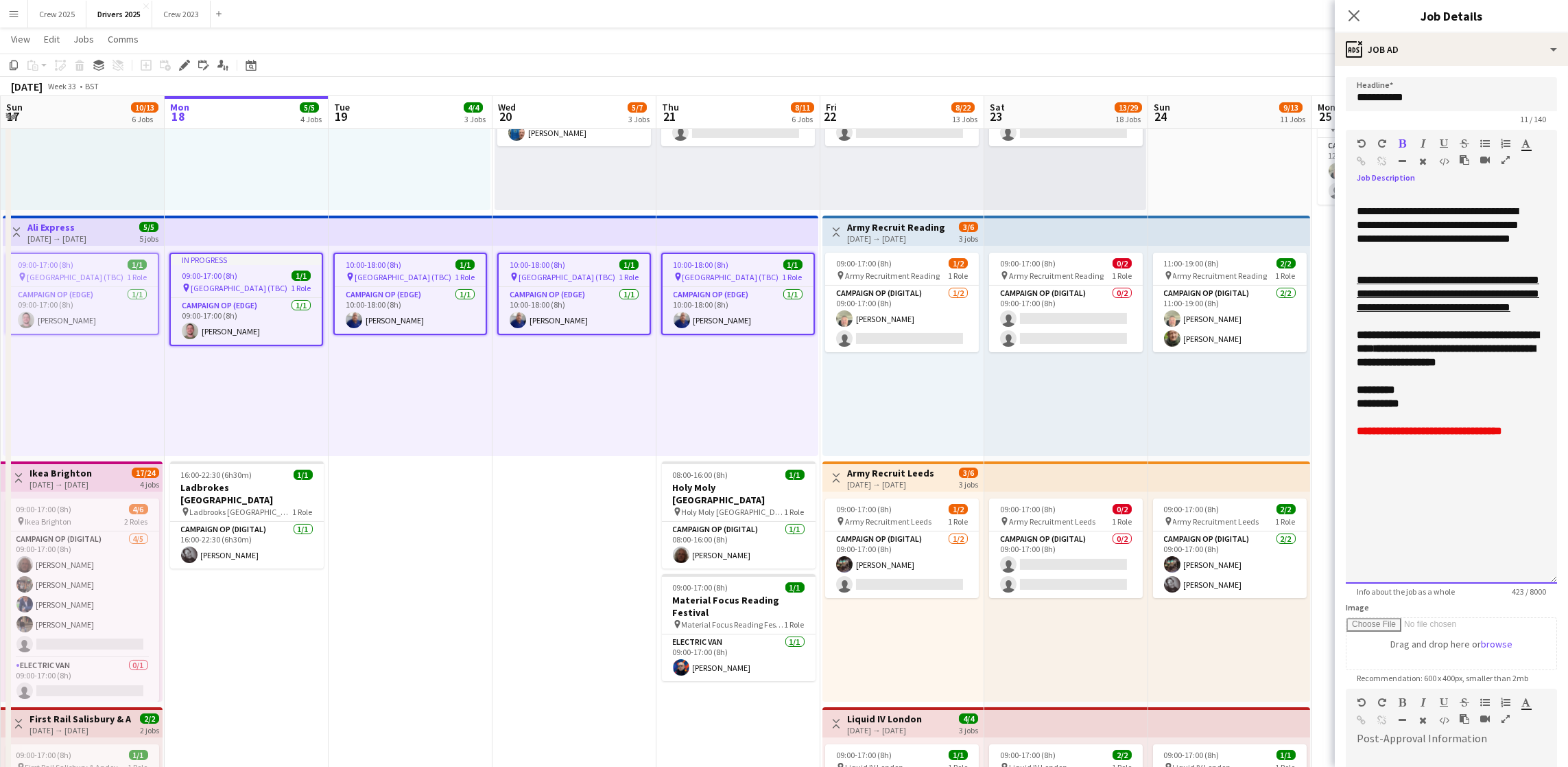
scroll to position [305, 0]
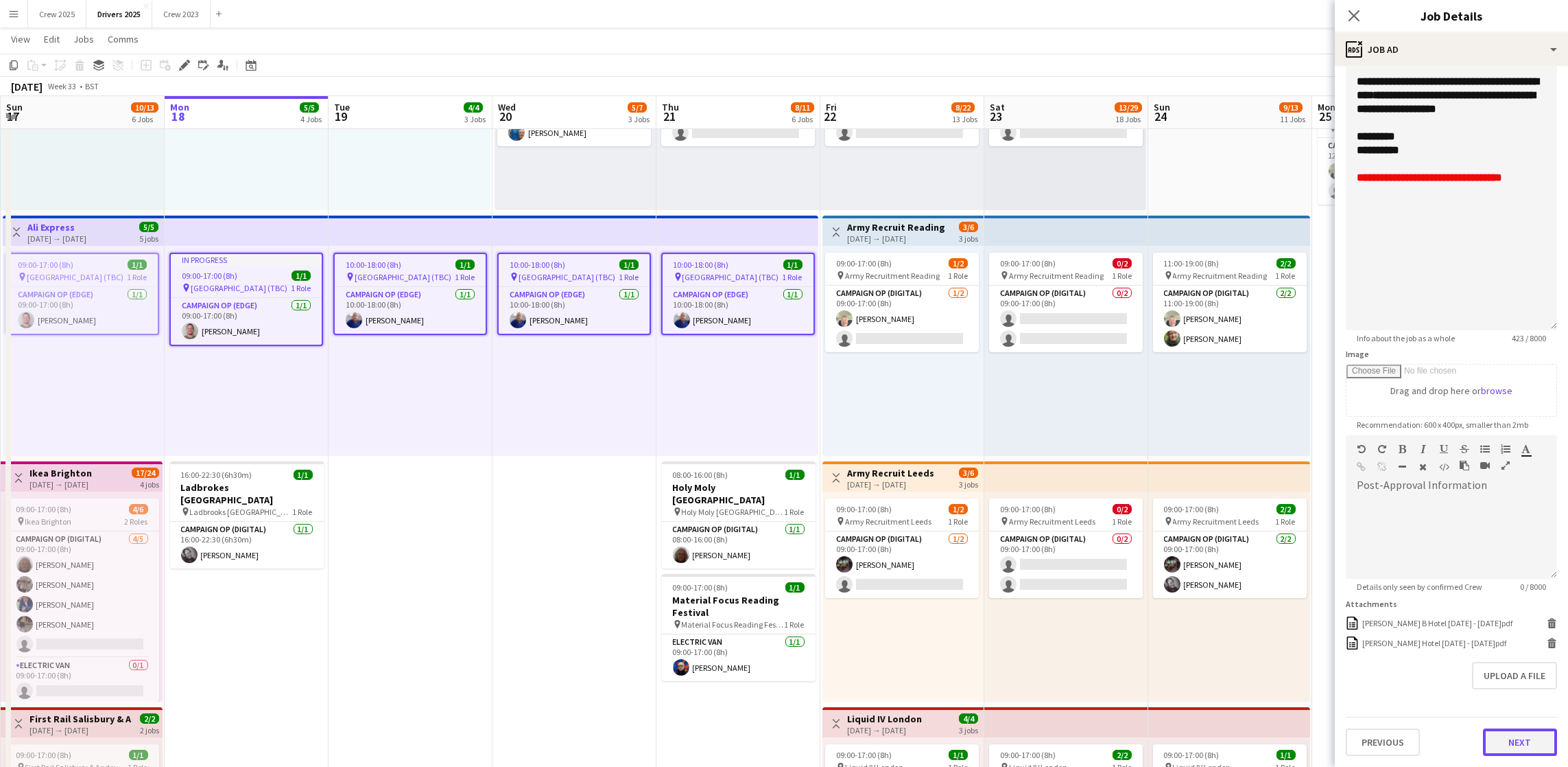
click at [1509, 738] on button "Next" at bounding box center [1520, 741] width 74 height 27
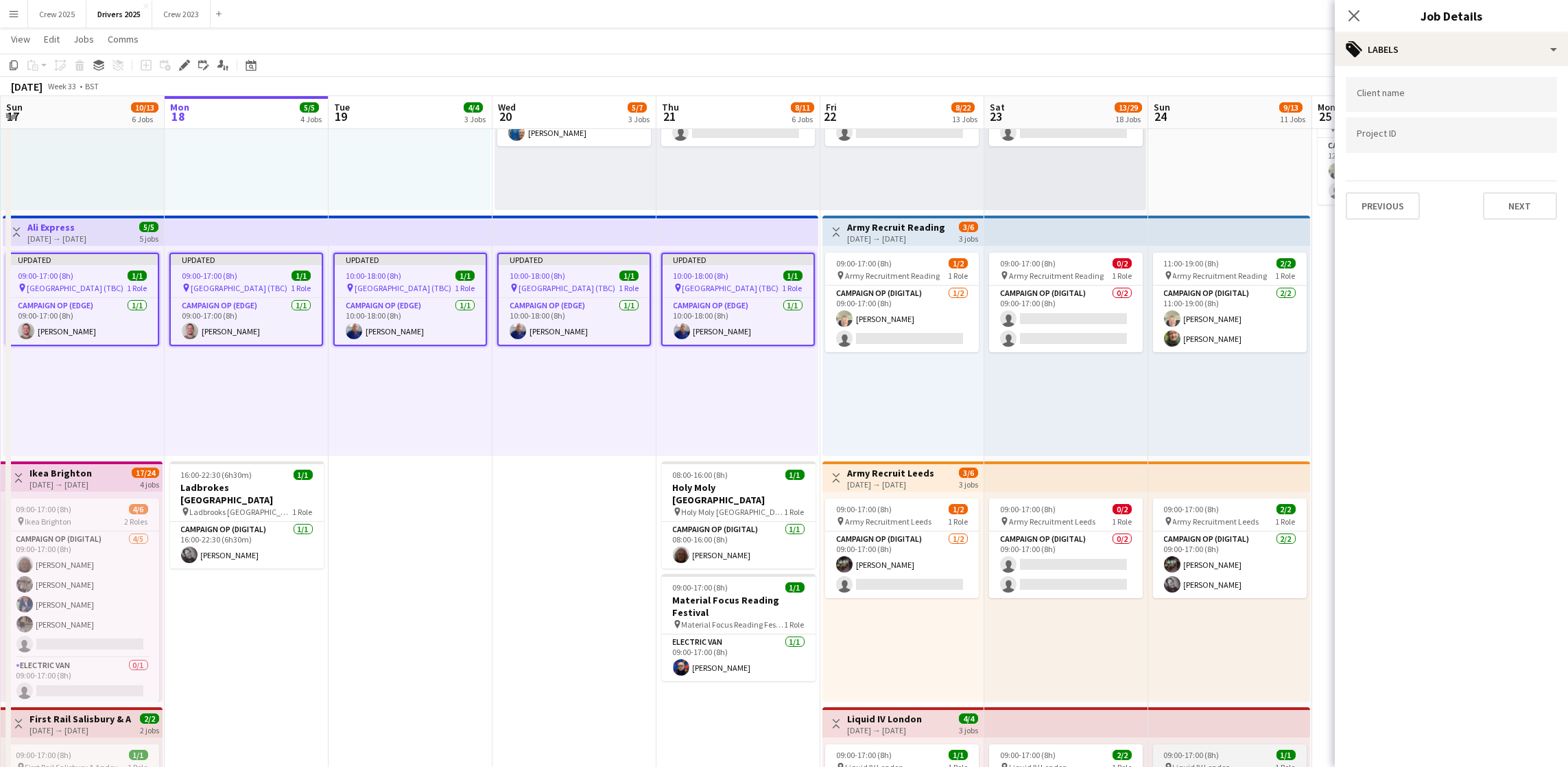
scroll to position [0, 0]
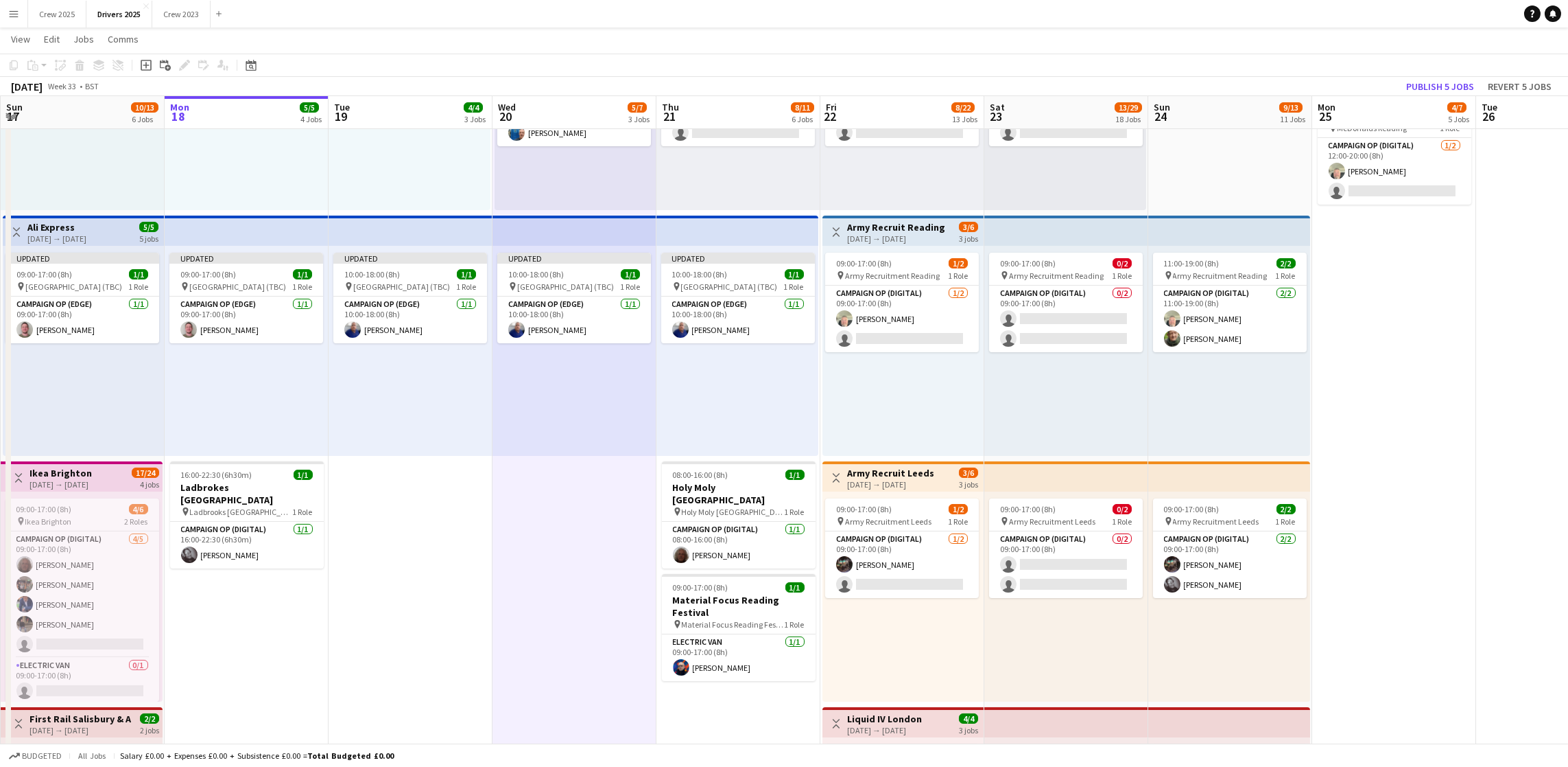
click at [1458, 72] on app-toolbar "Copy Paste Paste Ctrl+V Paste with crew Ctrl+Shift+V Paste linked Job [GEOGRAPH…" at bounding box center [784, 65] width 1568 height 24
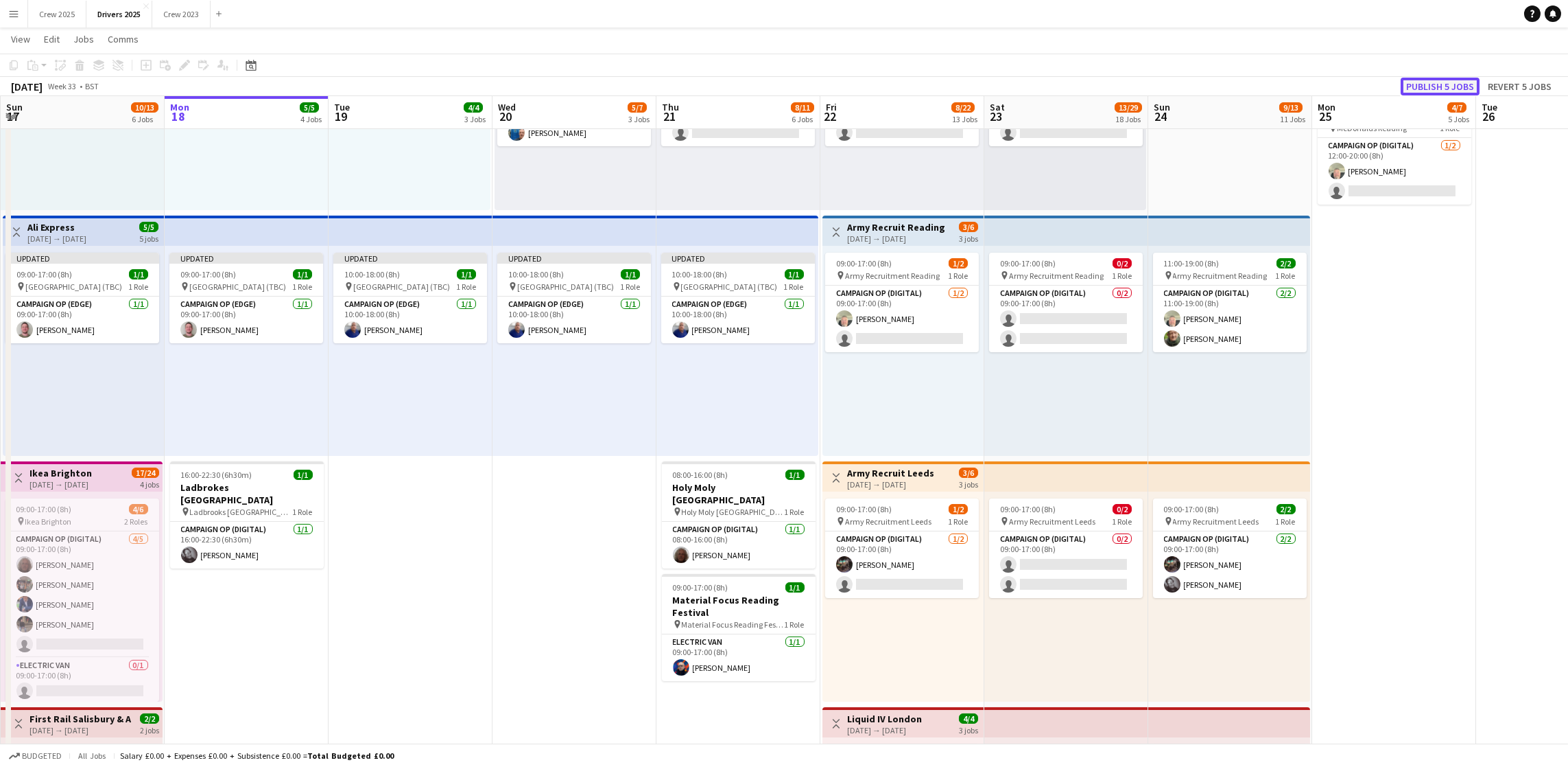
click at [1458, 83] on button "Publish 5 jobs" at bounding box center [1441, 86] width 79 height 18
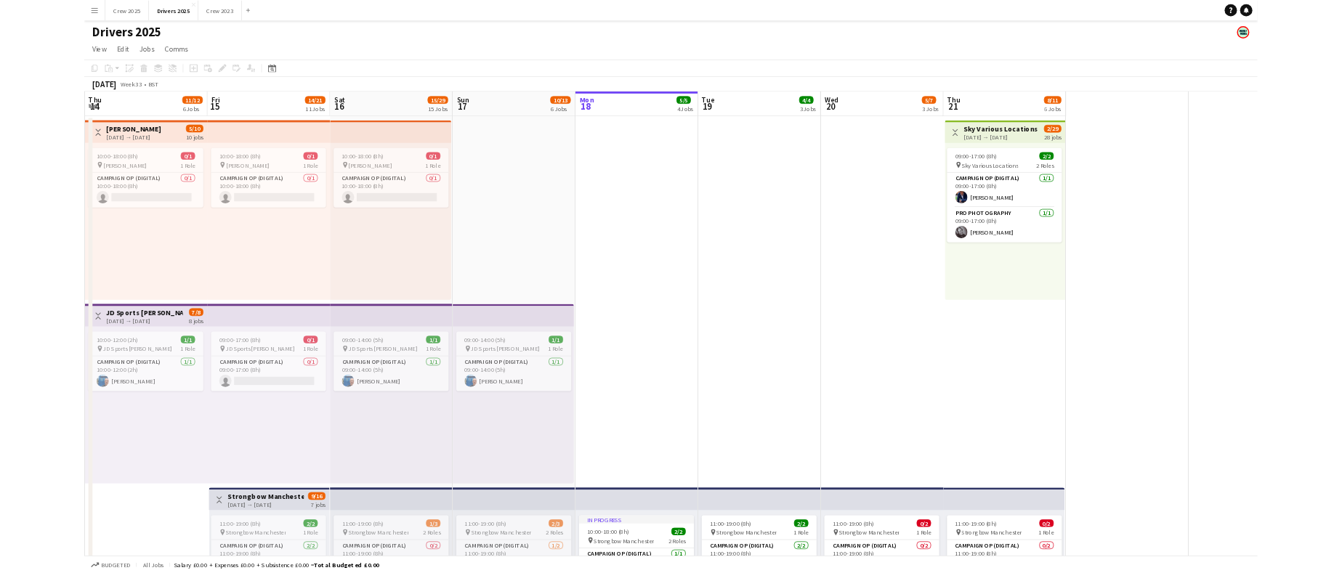
scroll to position [0, 347]
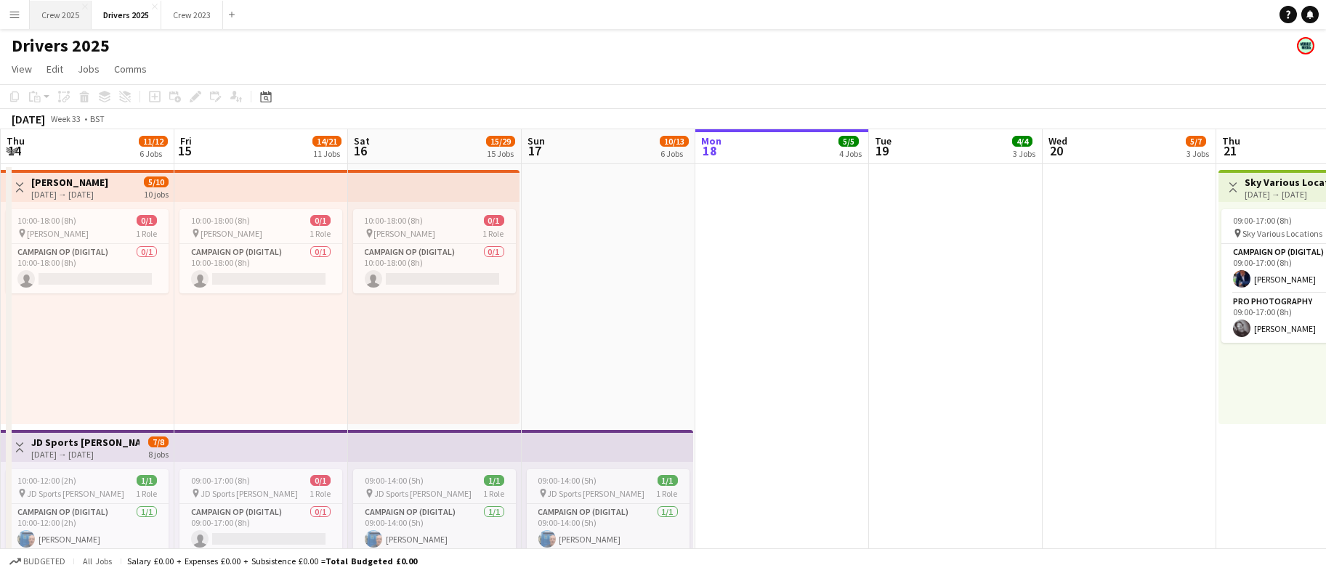
click at [66, 17] on button "Crew 2025 Close" at bounding box center [61, 15] width 62 height 28
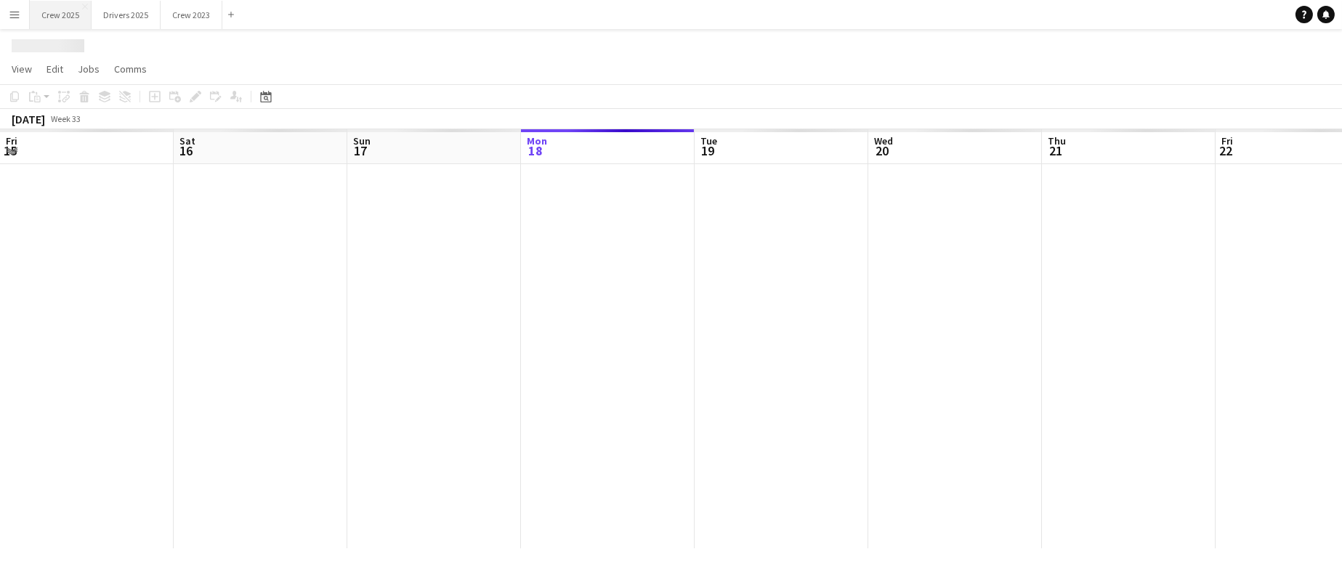
scroll to position [0, 347]
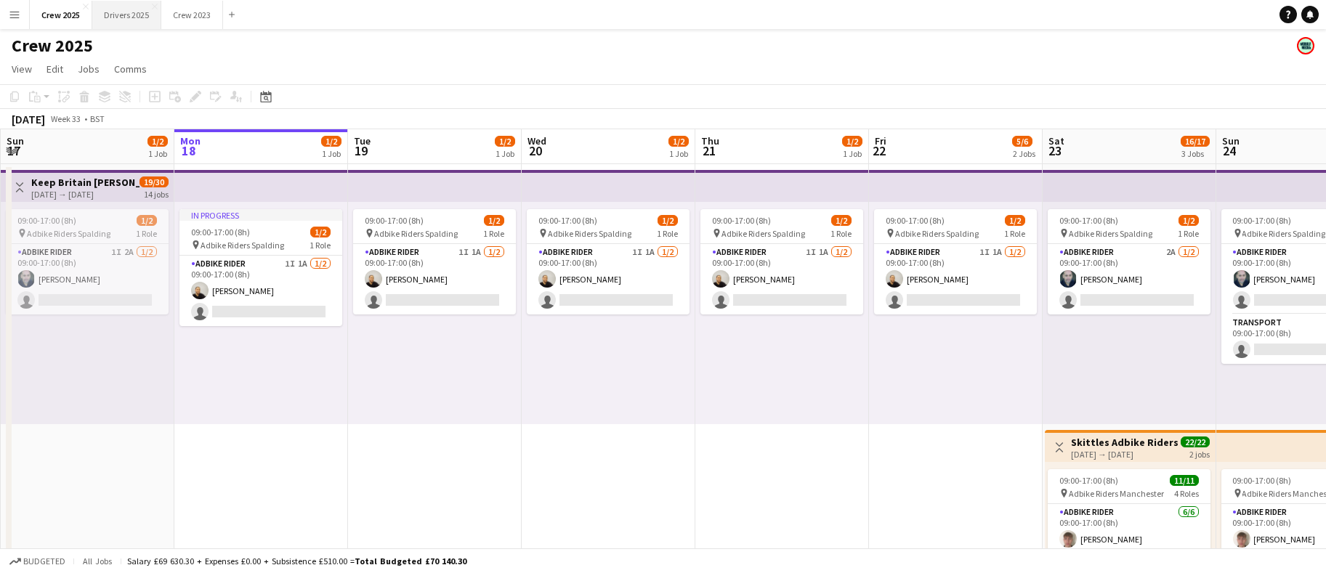
click at [129, 12] on button "Drivers 2025 Close" at bounding box center [126, 15] width 69 height 28
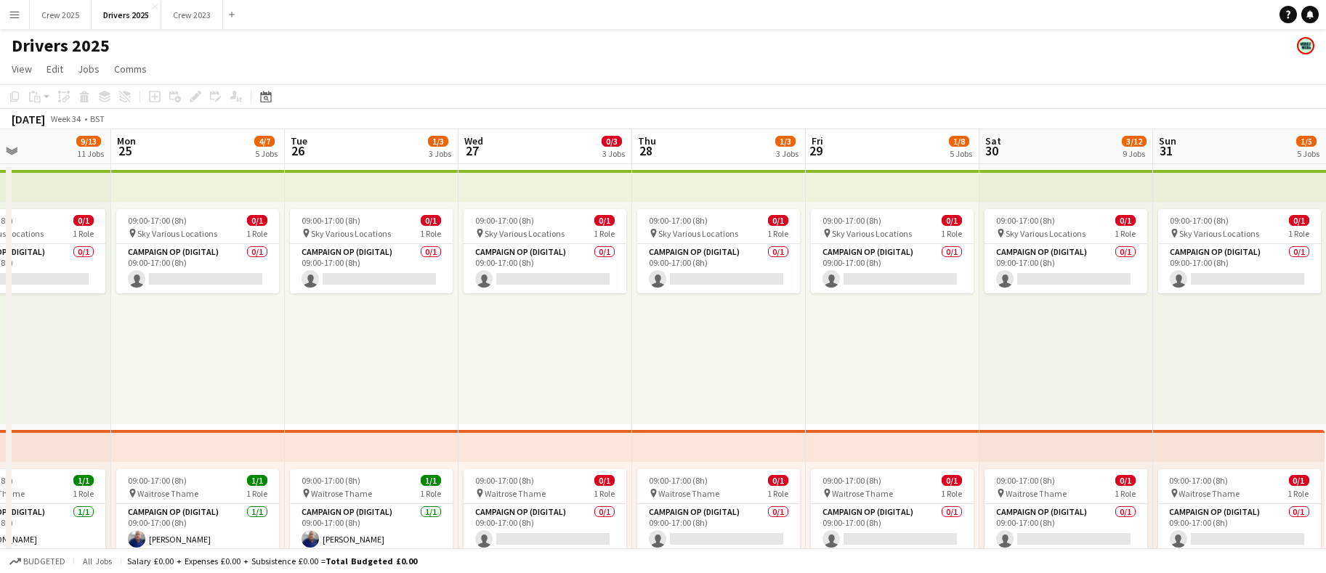
scroll to position [0, 410]
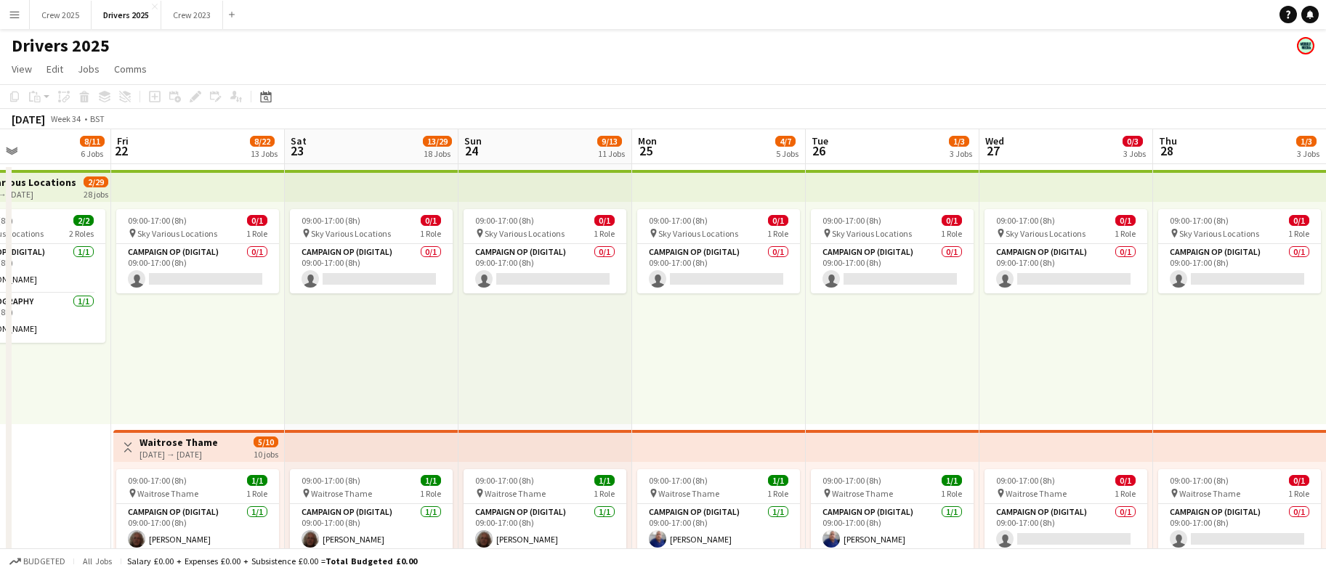
drag, startPoint x: 959, startPoint y: 329, endPoint x: -82, endPoint y: 337, distance: 1040.8
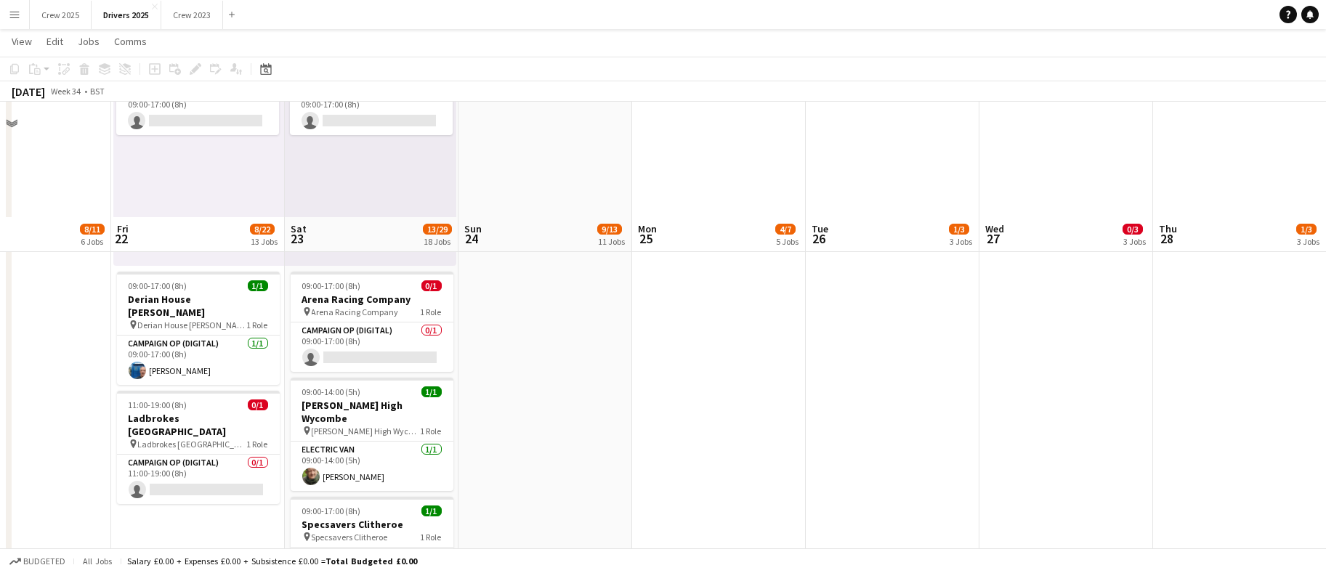
scroll to position [3162, 0]
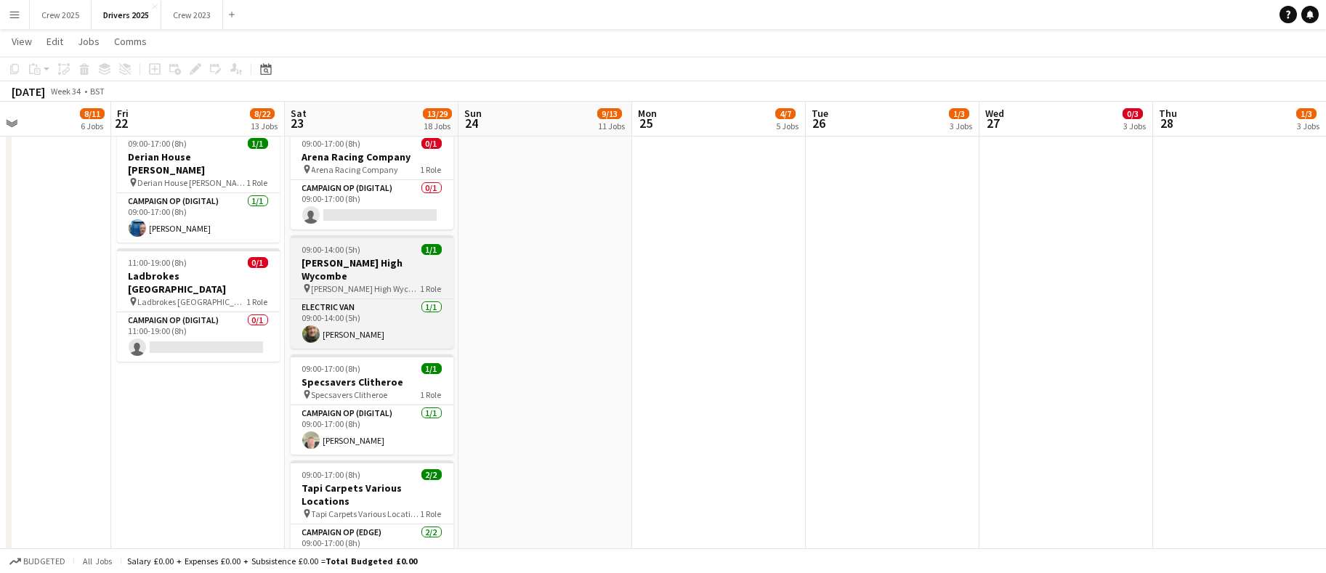
click at [362, 257] on h3 "[PERSON_NAME] High Wycombe" at bounding box center [372, 270] width 163 height 26
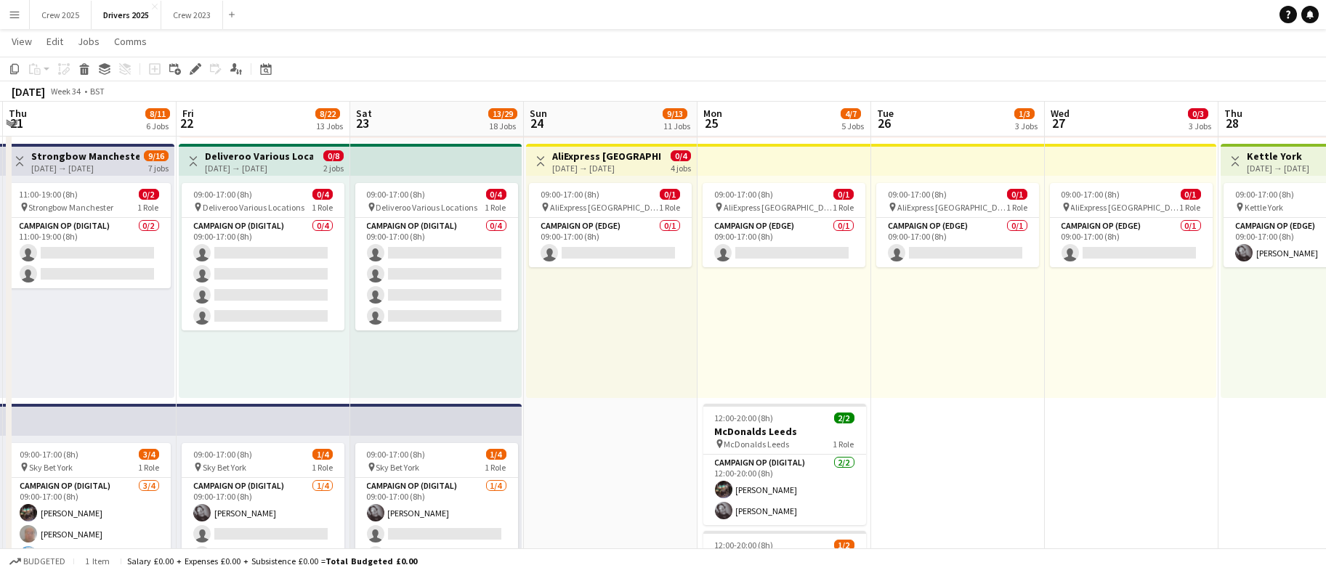
scroll to position [0, 342]
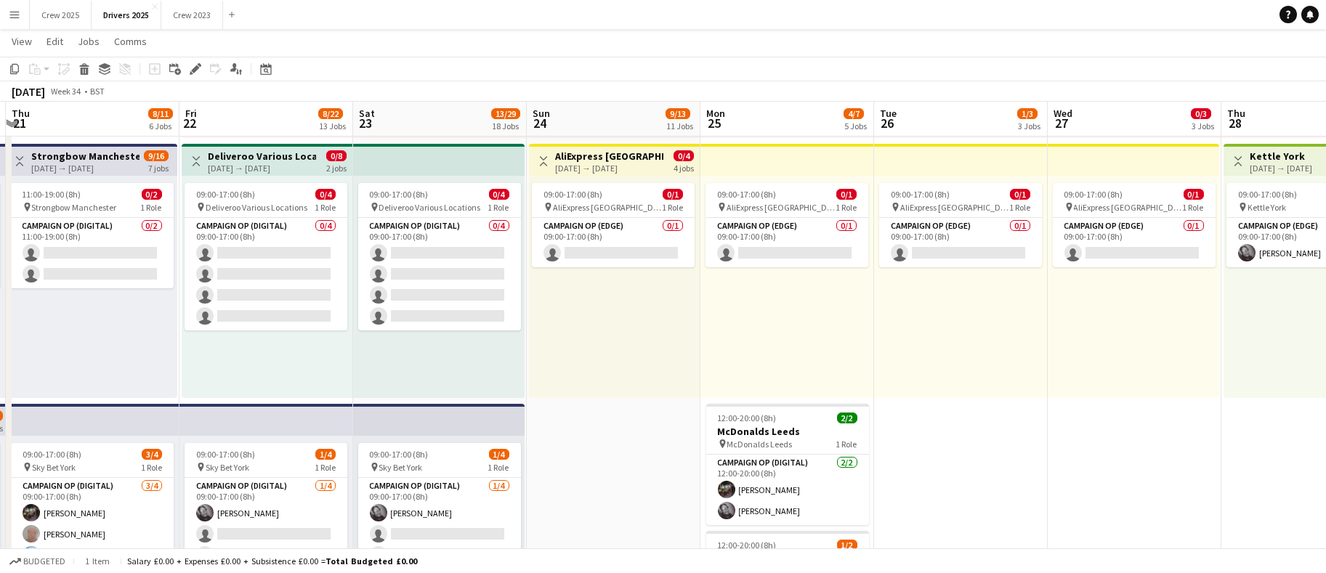
drag, startPoint x: 515, startPoint y: 458, endPoint x: 583, endPoint y: 459, distance: 68.3
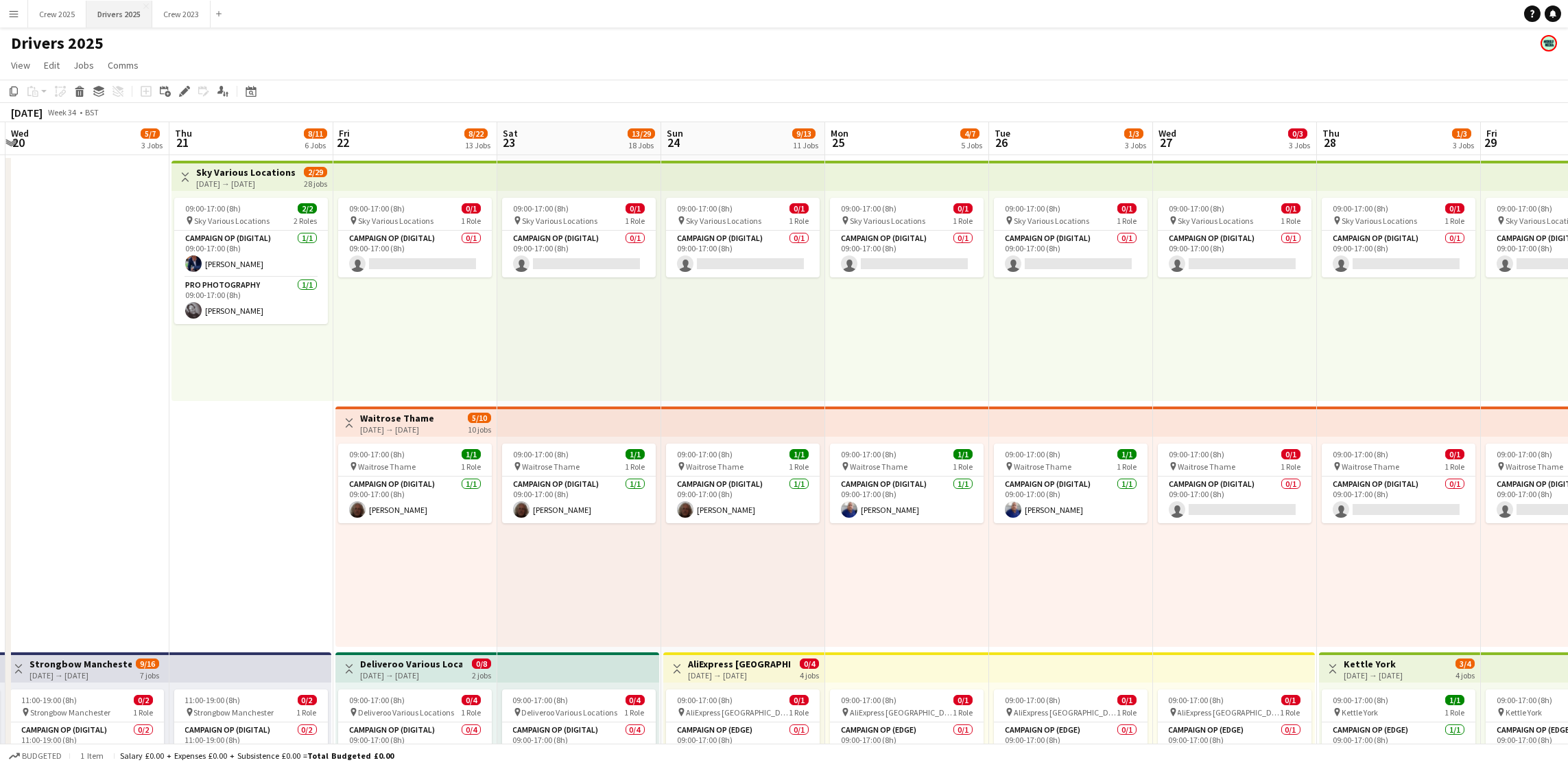
click at [114, 19] on button "Drivers 2025 Close" at bounding box center [120, 14] width 66 height 26
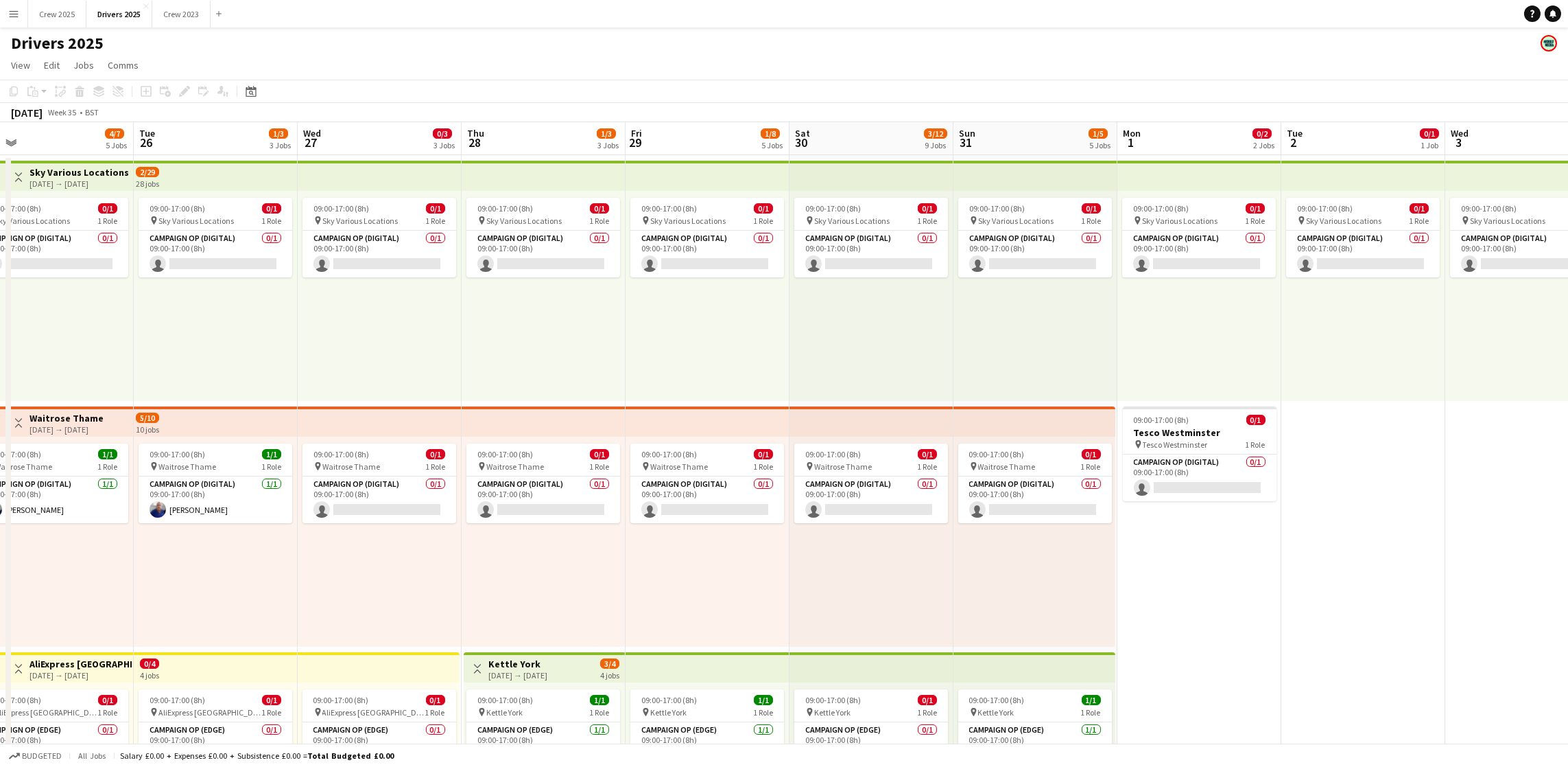
scroll to position [0, 540]
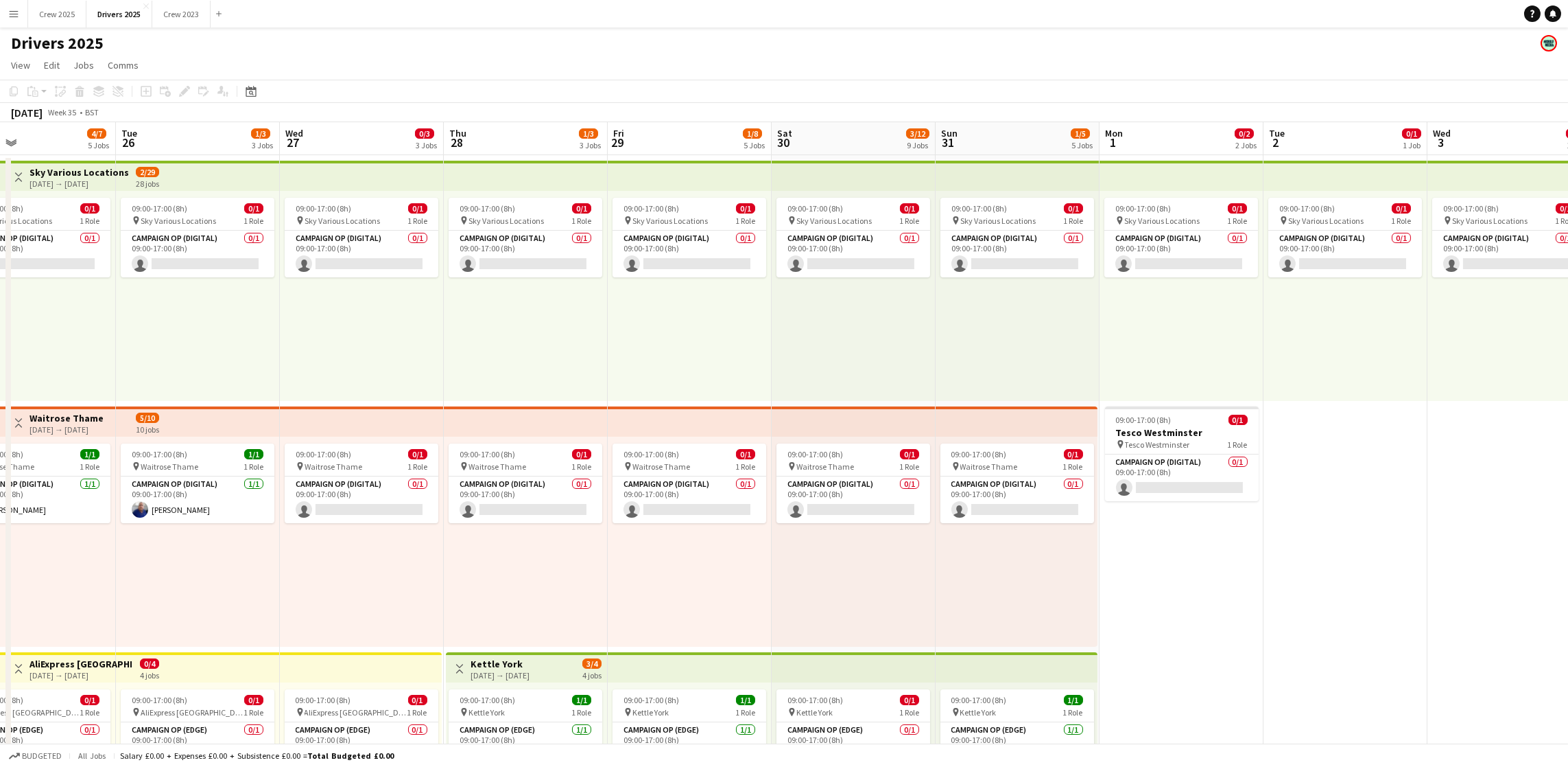
drag, startPoint x: 1360, startPoint y: 377, endPoint x: 0, endPoint y: 413, distance: 1360.5
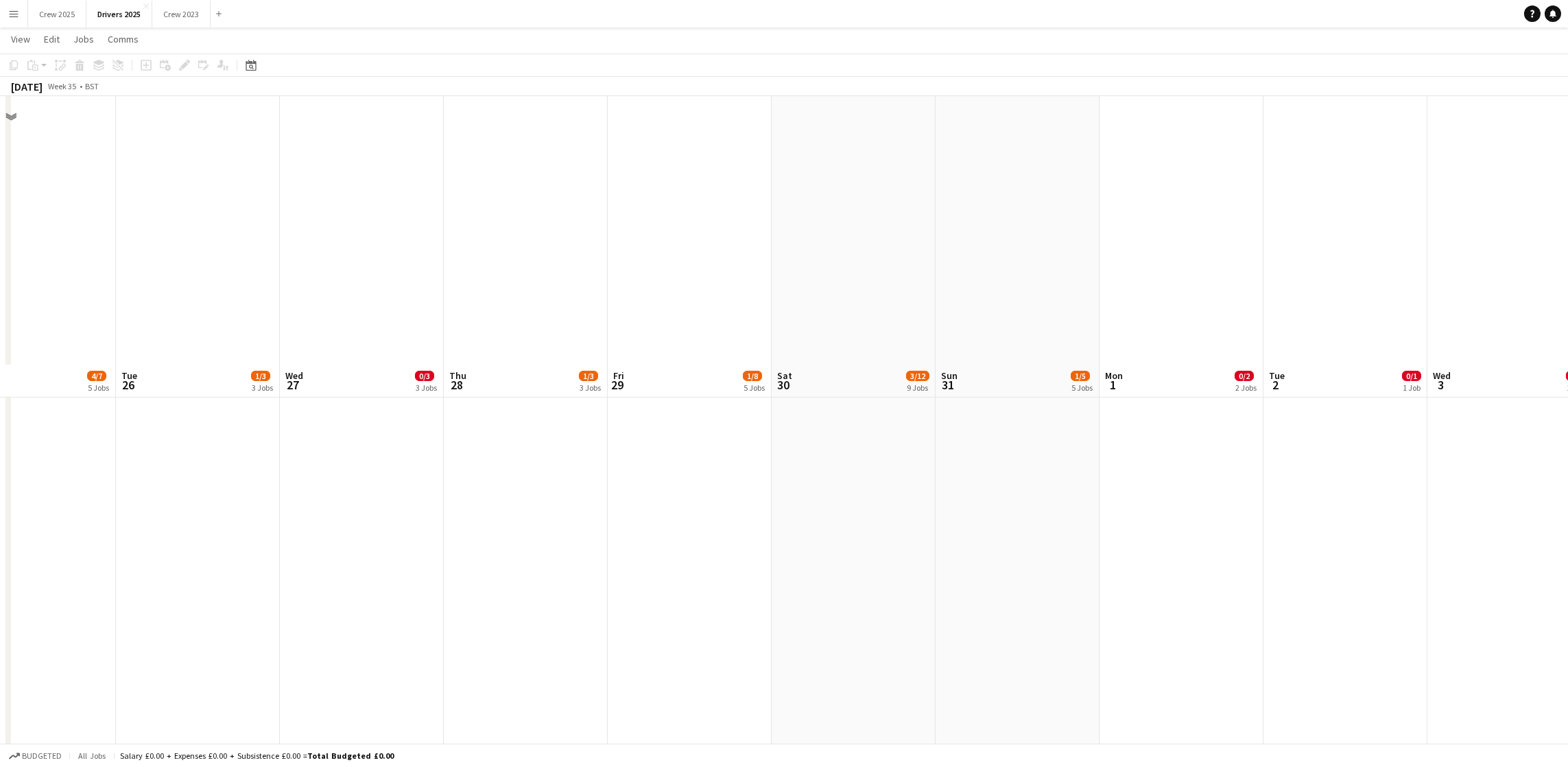
scroll to position [2677, 0]
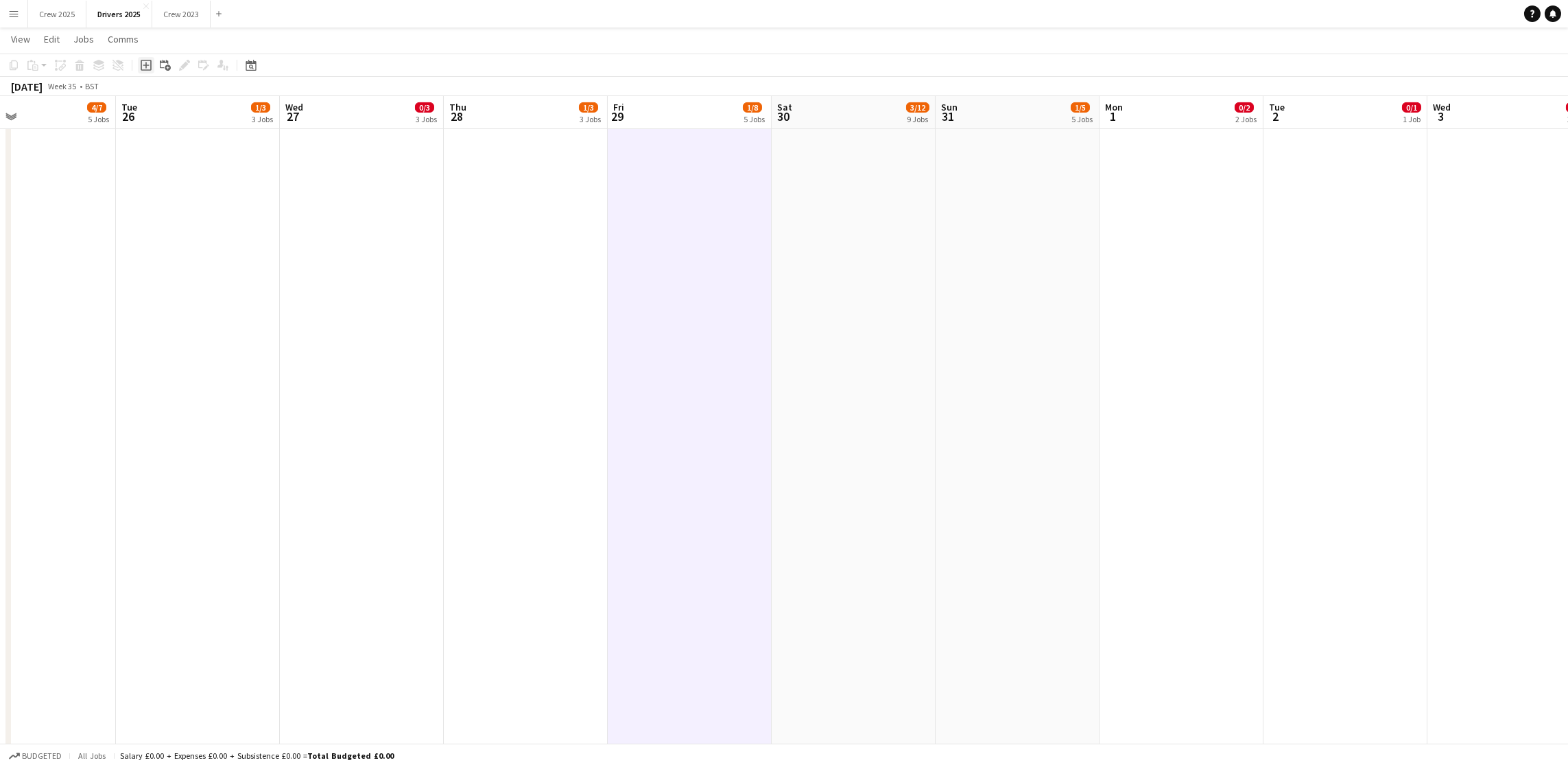
click at [142, 68] on icon "Add job" at bounding box center [146, 65] width 11 height 11
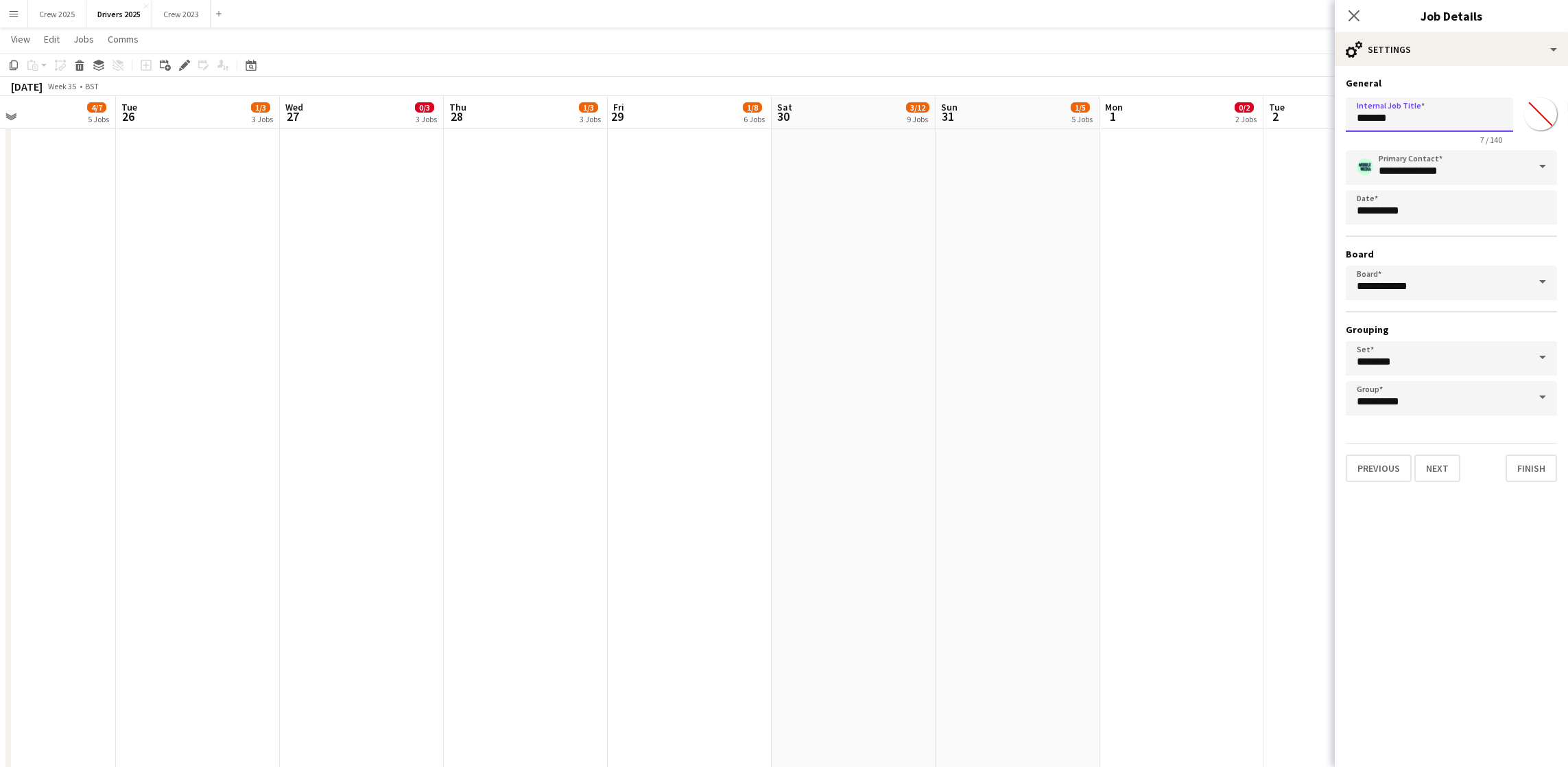
drag, startPoint x: 1473, startPoint y: 112, endPoint x: 1052, endPoint y: 111, distance: 421.0
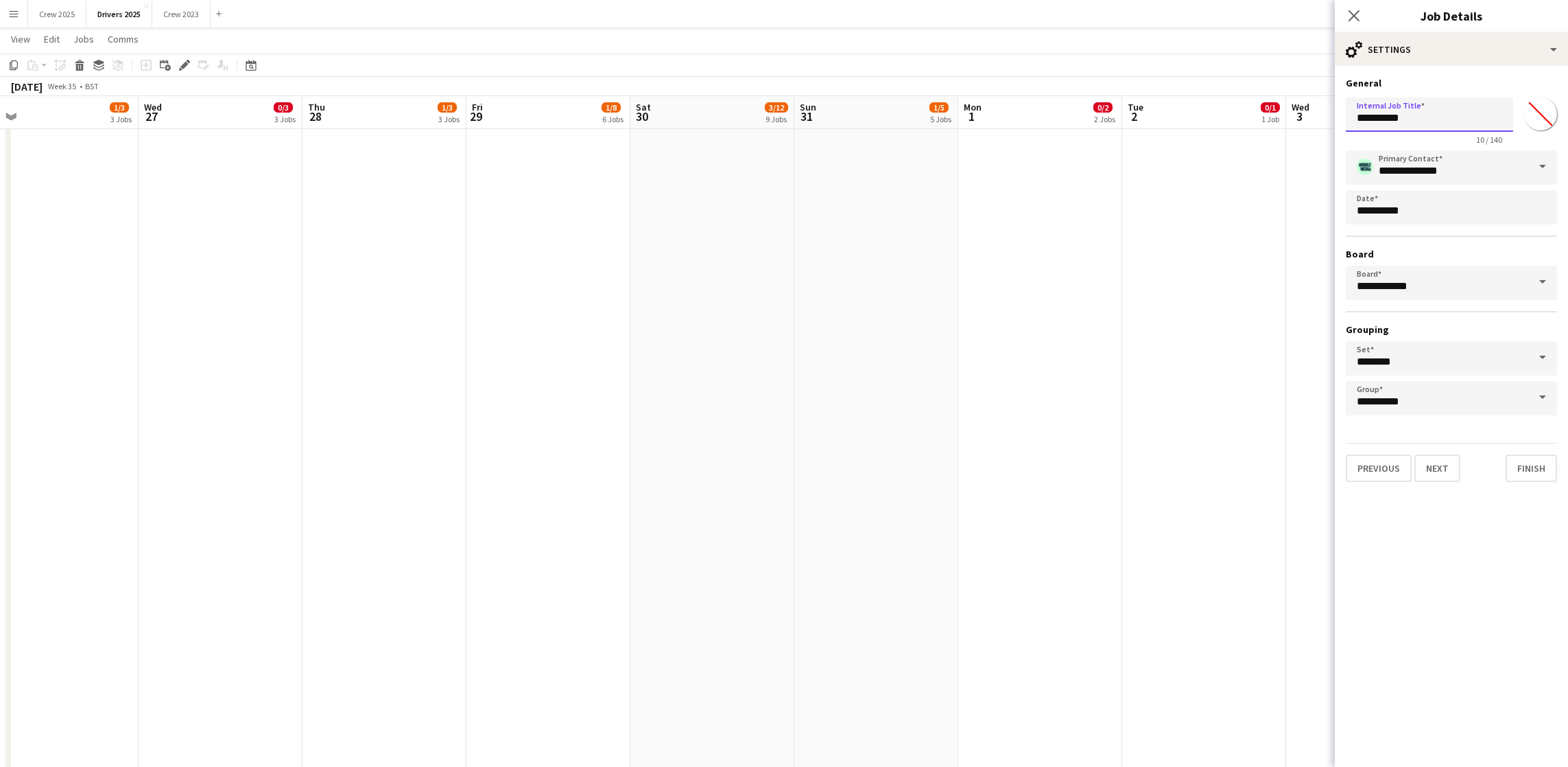
scroll to position [0, 531]
drag, startPoint x: 1450, startPoint y: 115, endPoint x: 1182, endPoint y: 110, distance: 268.0
type input "*********"
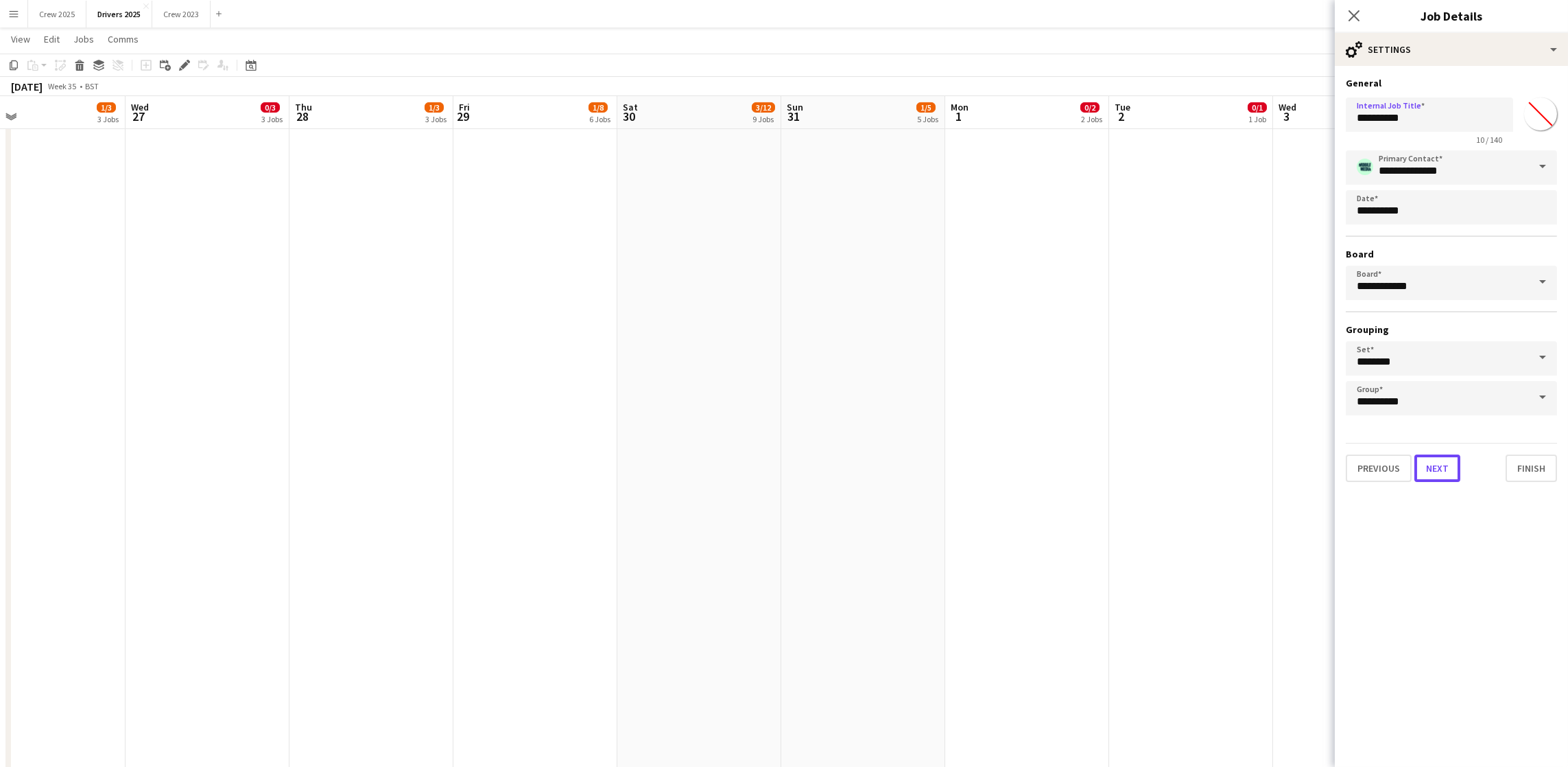
click at [1450, 475] on button "Next" at bounding box center [1438, 468] width 46 height 27
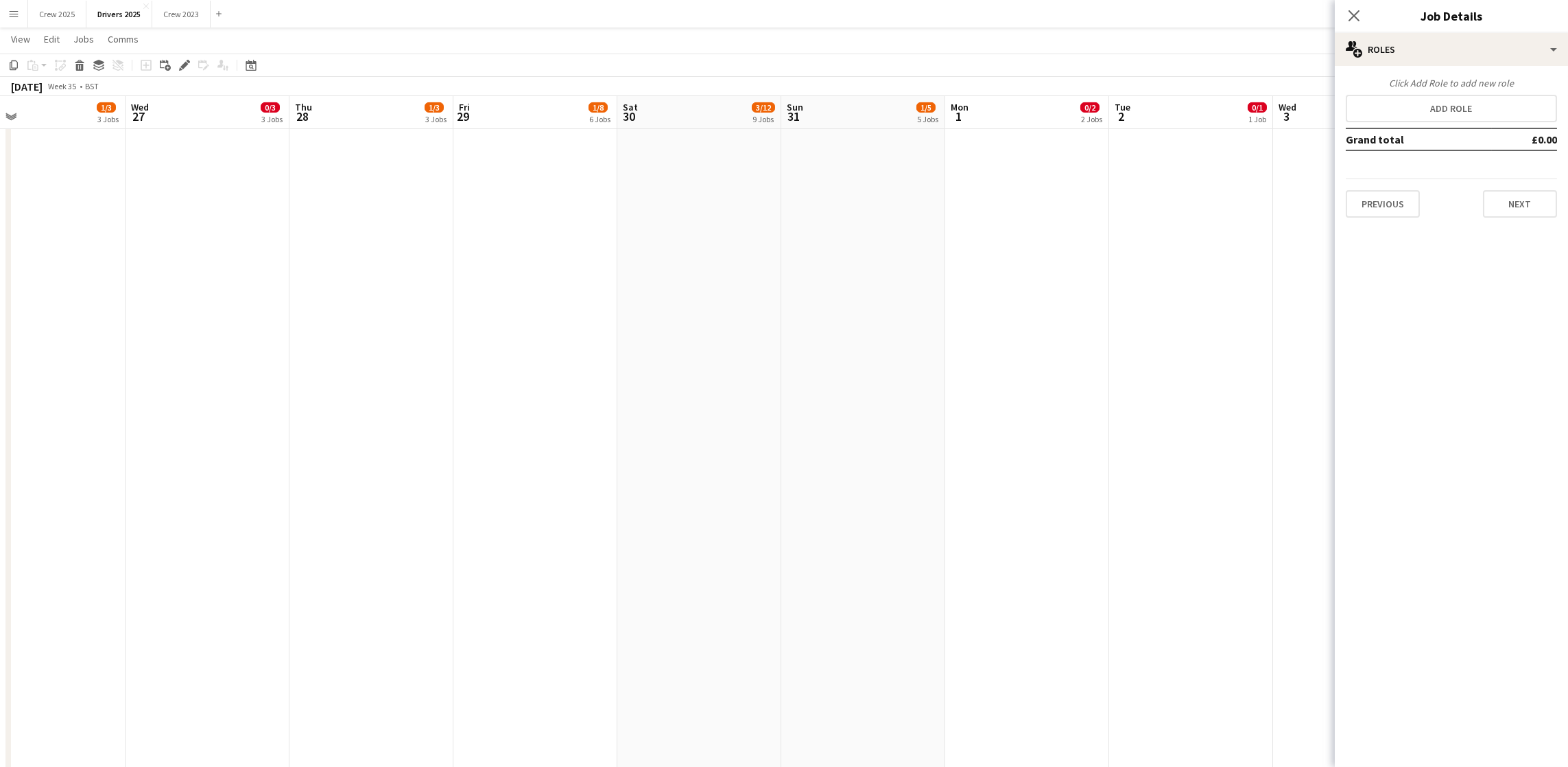
click at [1406, 128] on td "Grand total" at bounding box center [1419, 139] width 146 height 22
click at [1407, 114] on button "Add role" at bounding box center [1452, 108] width 211 height 27
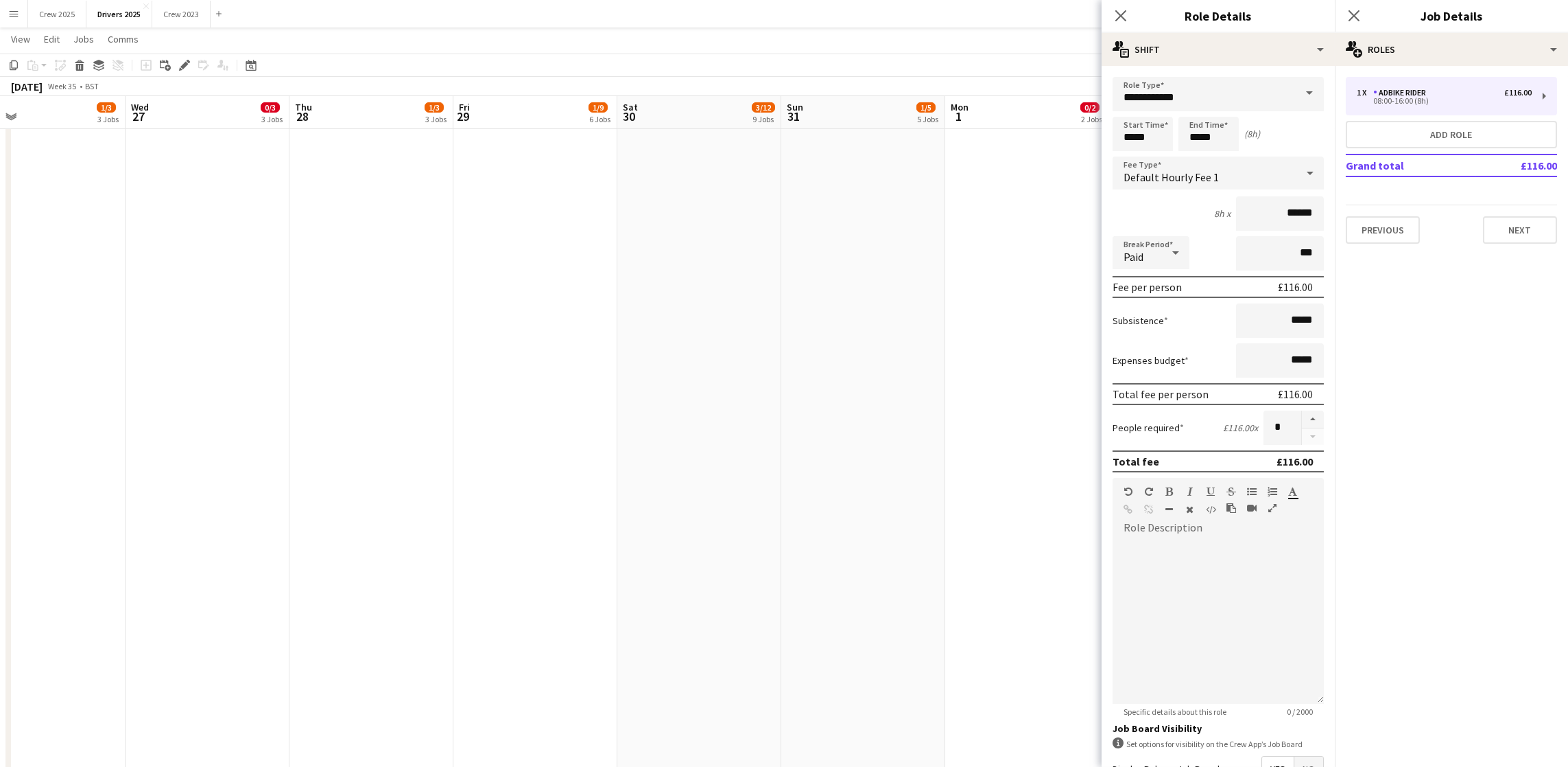
click at [1295, 92] on span at bounding box center [1309, 93] width 29 height 33
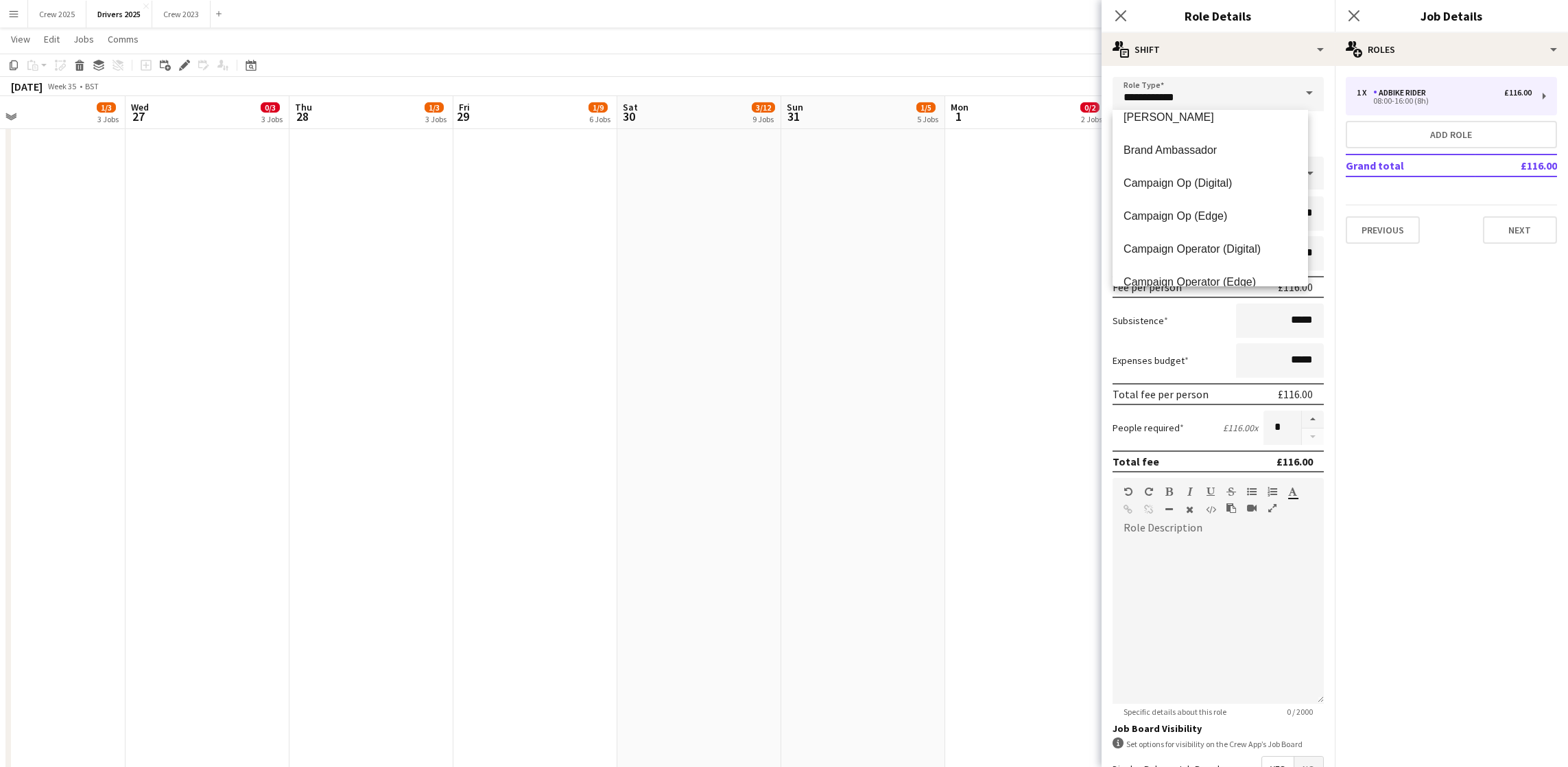
scroll to position [124, 0]
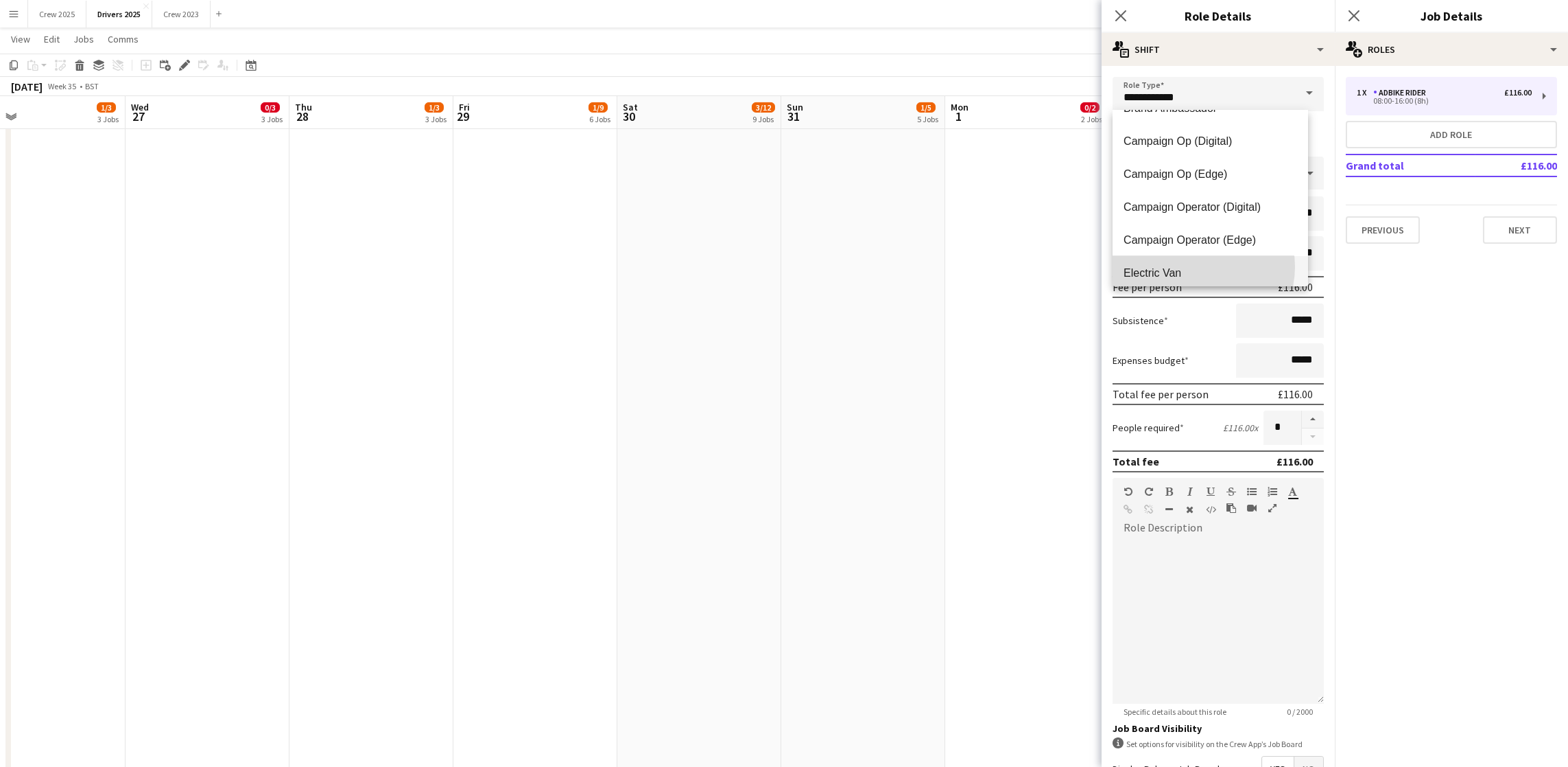
click at [1199, 266] on span "Electric Van" at bounding box center [1210, 273] width 174 height 13
type input "**********"
type input "*****"
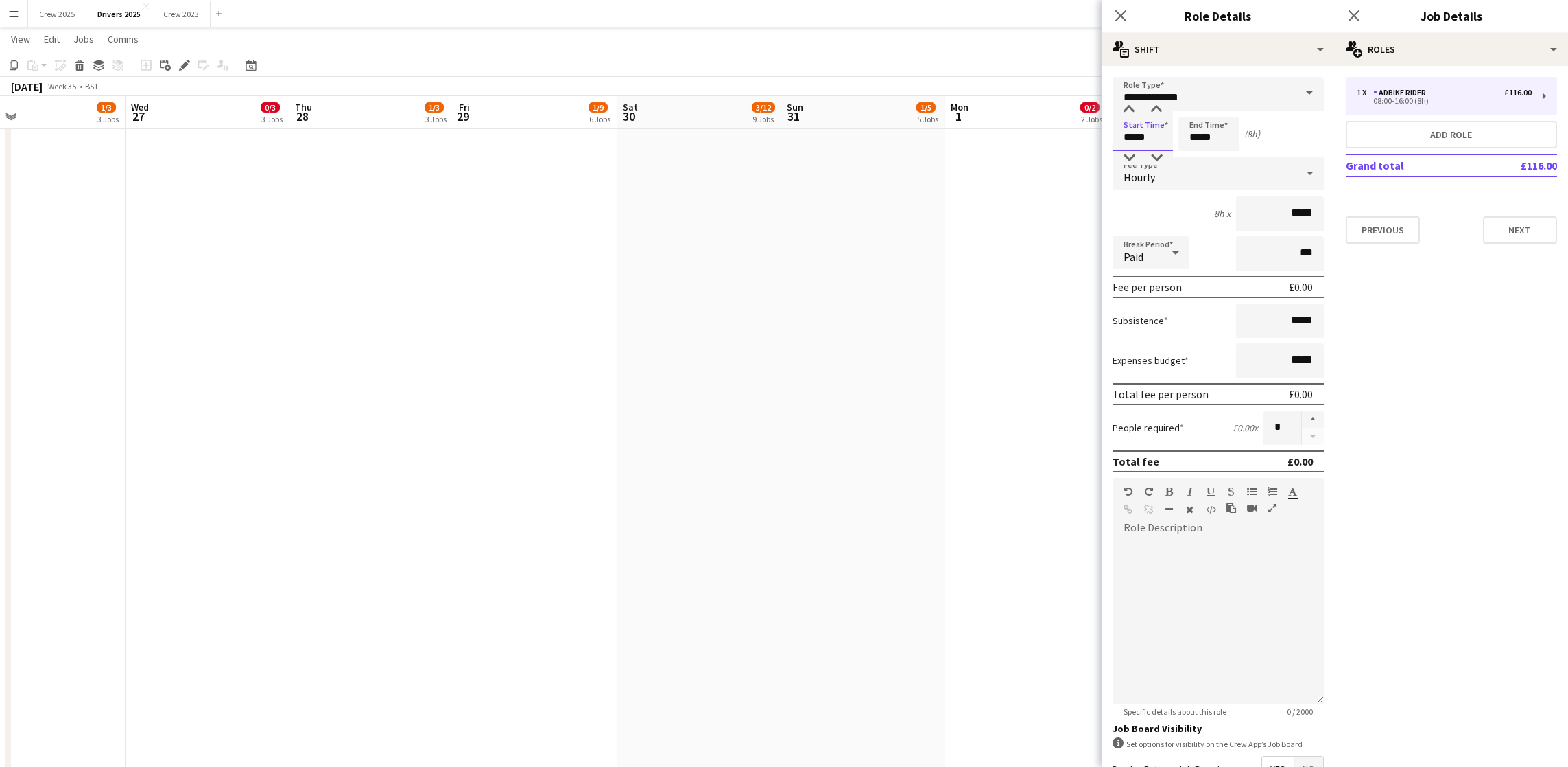
click at [1141, 119] on input "*****" at bounding box center [1143, 134] width 60 height 34
drag, startPoint x: 1153, startPoint y: 129, endPoint x: 1027, endPoint y: 137, distance: 126.3
type input "*****"
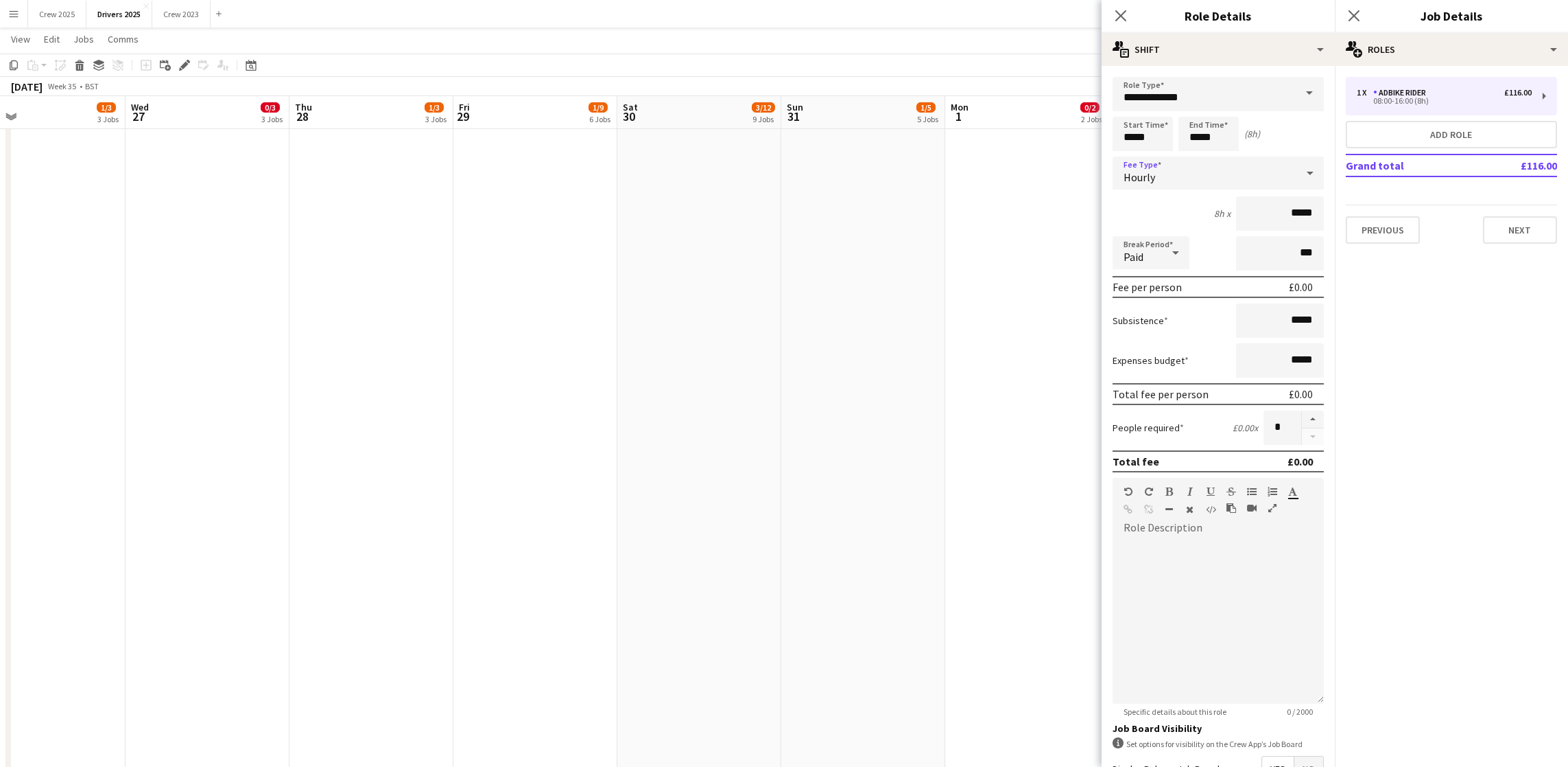
click at [1180, 162] on div "Hourly" at bounding box center [1205, 173] width 184 height 33
click at [1180, 268] on mat-option "No fee" at bounding box center [1210, 280] width 195 height 34
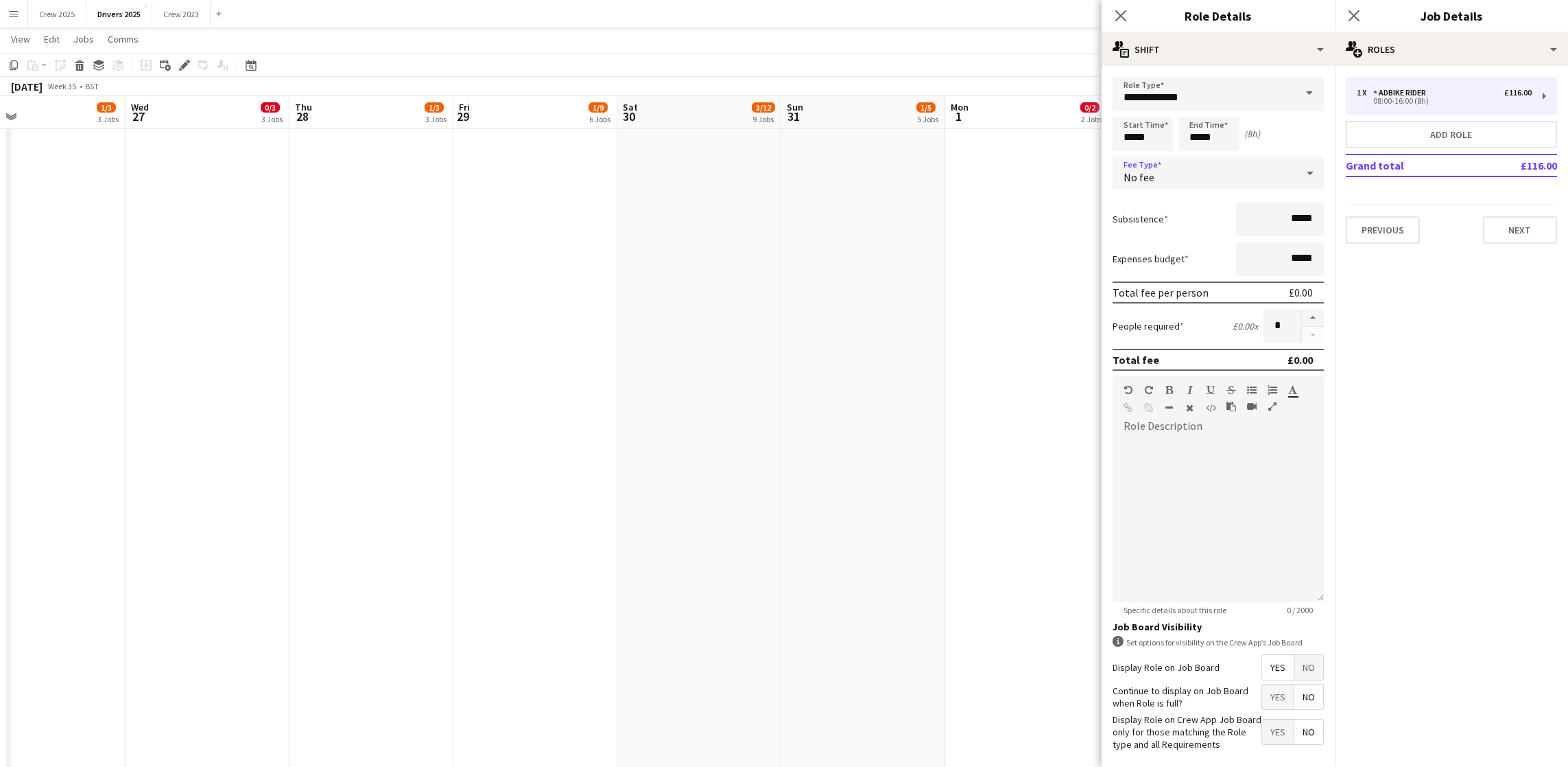
click at [1300, 680] on span "No" at bounding box center [1308, 667] width 29 height 25
click at [1518, 230] on button "Next" at bounding box center [1520, 230] width 74 height 27
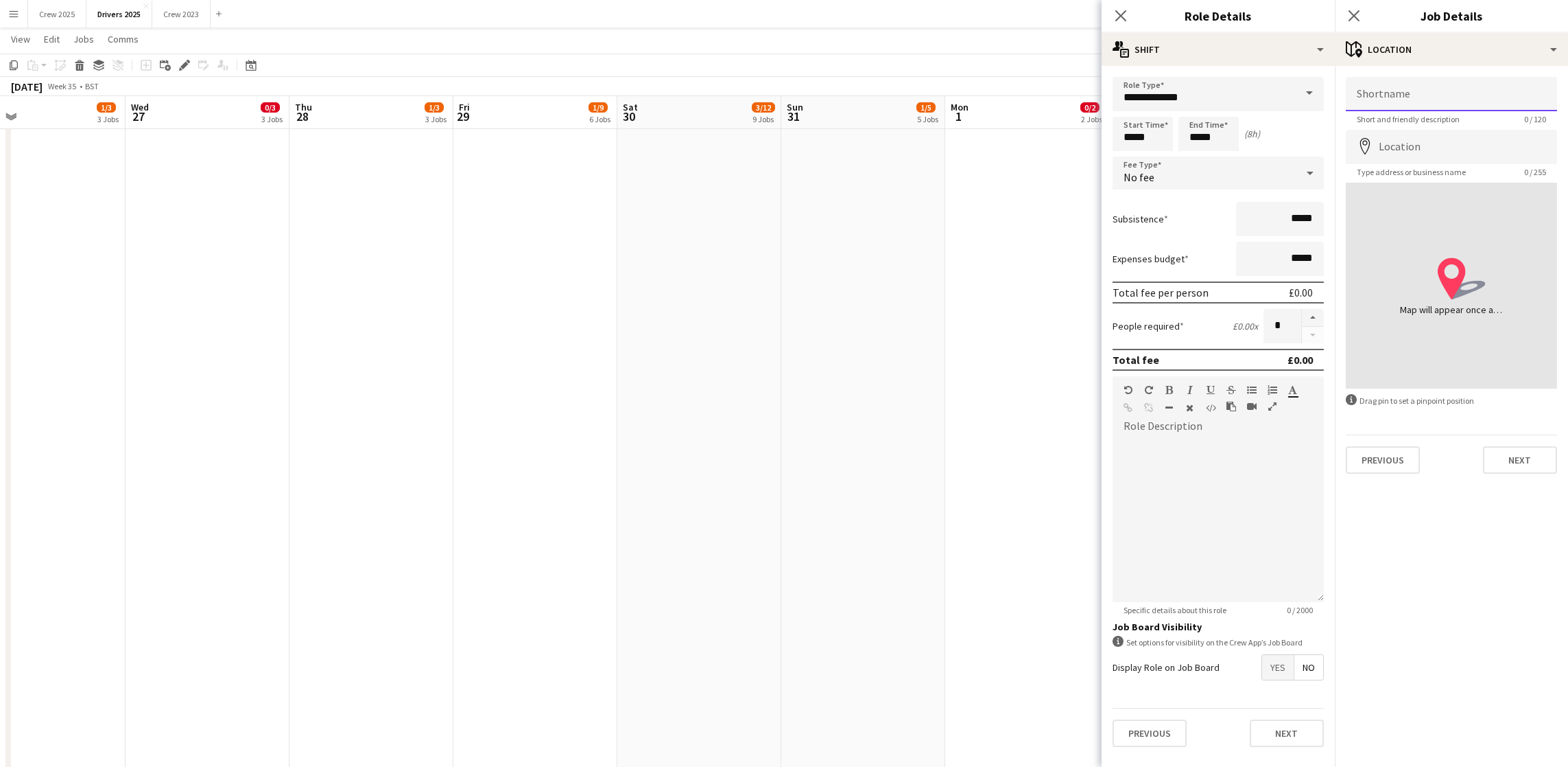
click at [1448, 96] on input "Shortname" at bounding box center [1452, 94] width 211 height 34
paste input "*********"
type input "*********"
click at [1441, 149] on input "Location" at bounding box center [1452, 146] width 211 height 34
click at [1517, 451] on button "Next" at bounding box center [1520, 459] width 74 height 27
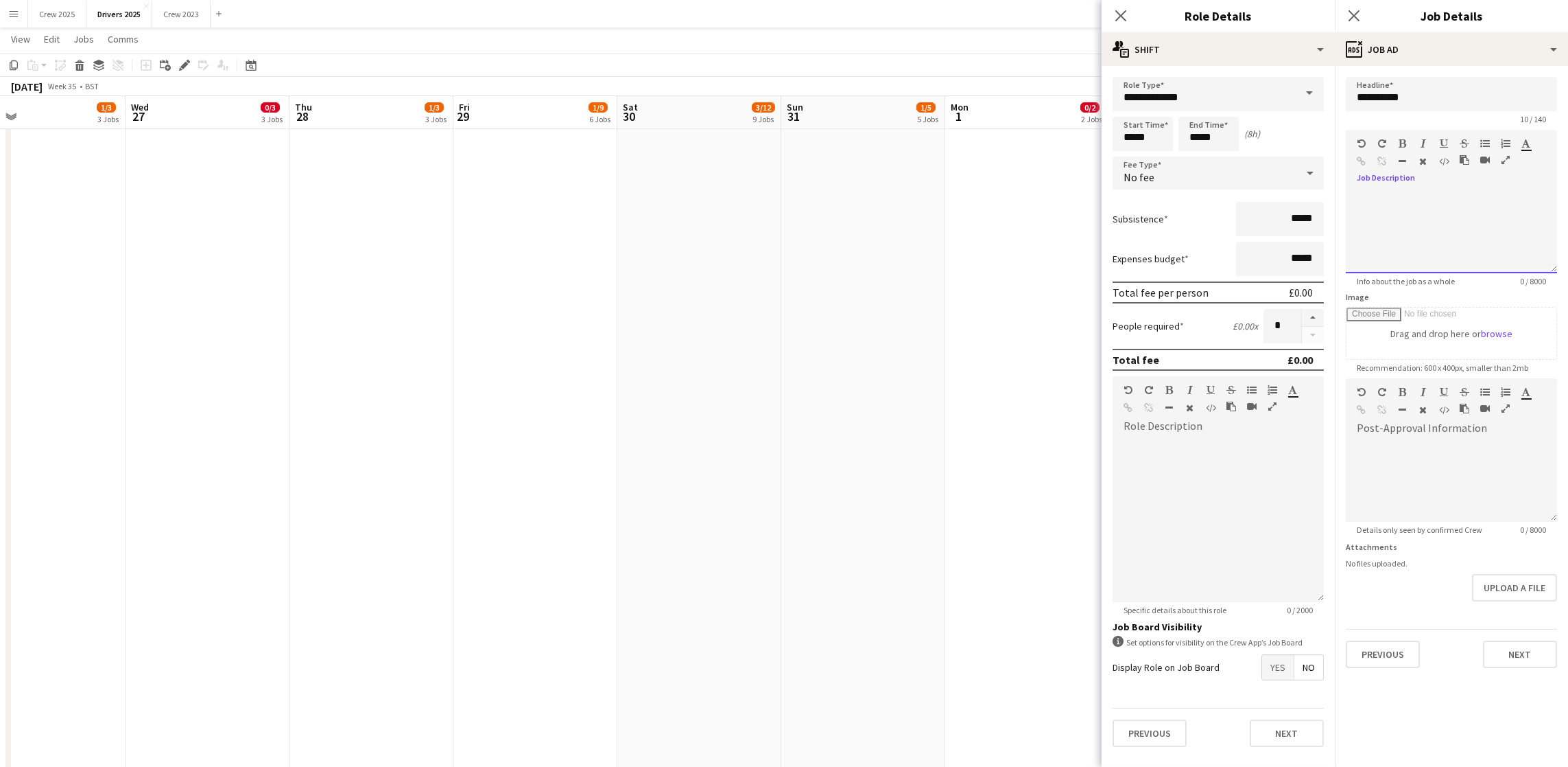
click at [1445, 208] on div at bounding box center [1452, 231] width 211 height 82
click at [1515, 642] on button "Next" at bounding box center [1520, 654] width 74 height 27
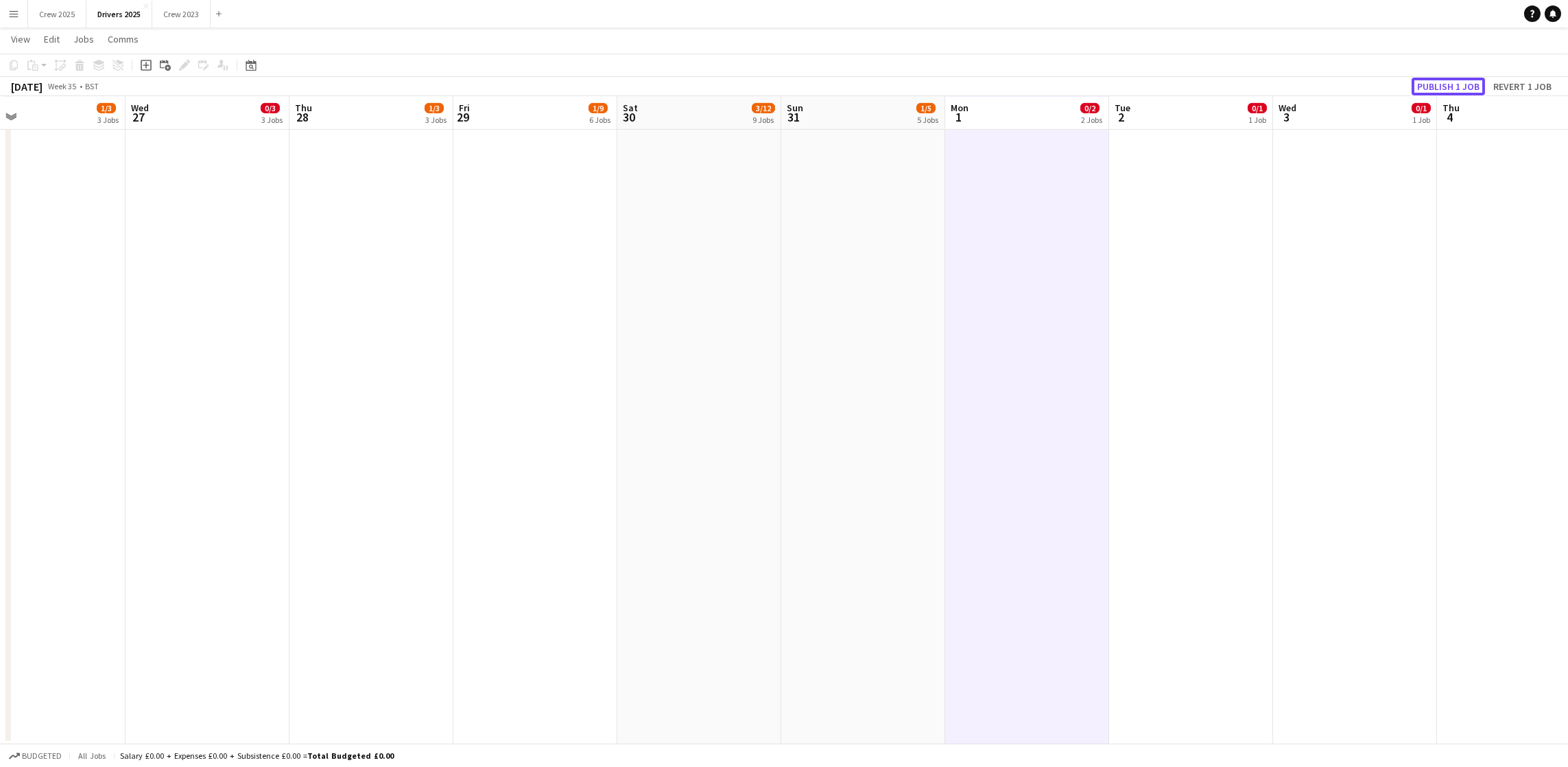
click at [1419, 81] on button "Publish 1 job" at bounding box center [1449, 86] width 74 height 18
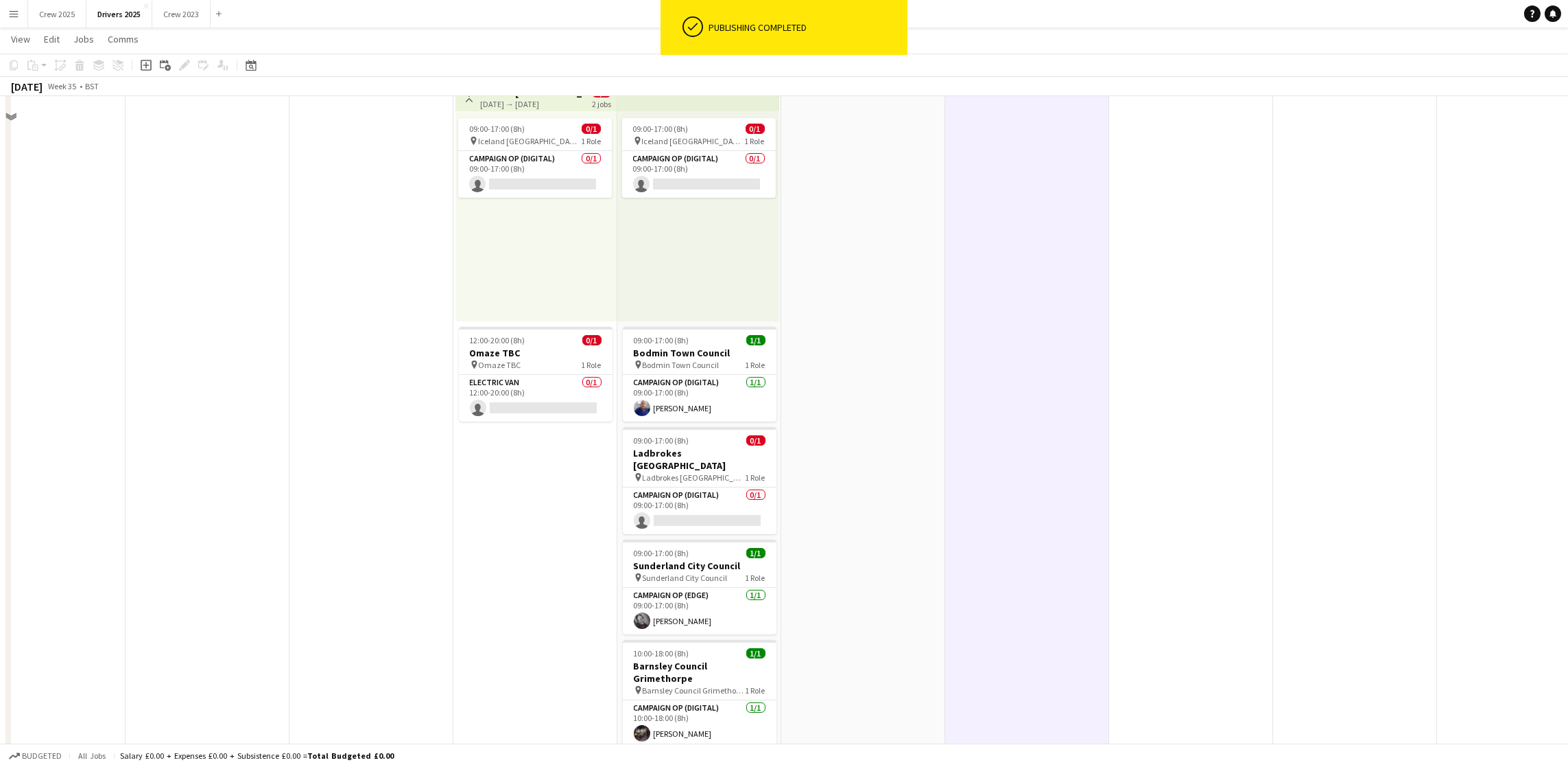
scroll to position [798, 0]
